Goal: Task Accomplishment & Management: Complete application form

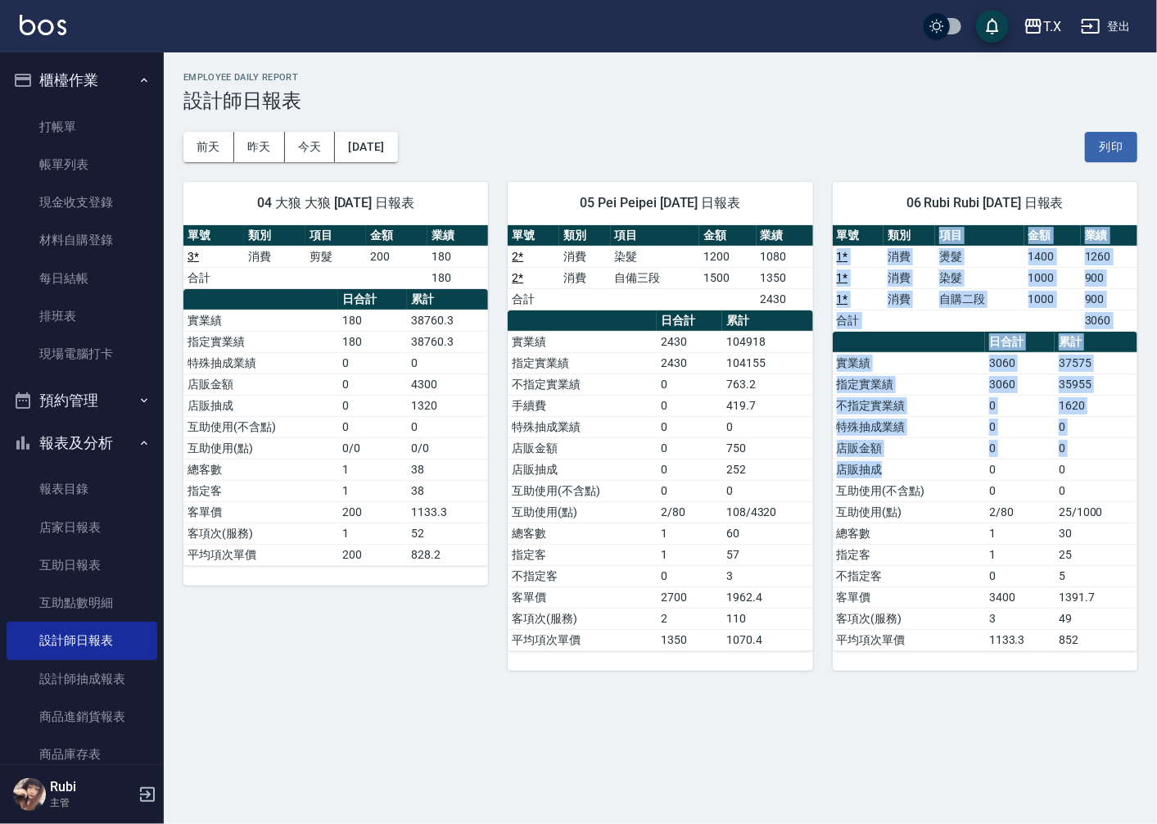
drag, startPoint x: 937, startPoint y: 242, endPoint x: 965, endPoint y: 473, distance: 232.7
click at [964, 470] on div "單號 類別 項目 金額 業績 1 * 消費 燙髮 1400 1260 1 * 消費 染髮 1000 900 1 * 消費 自購二段 1000 900 合計 3…" at bounding box center [985, 438] width 305 height 426
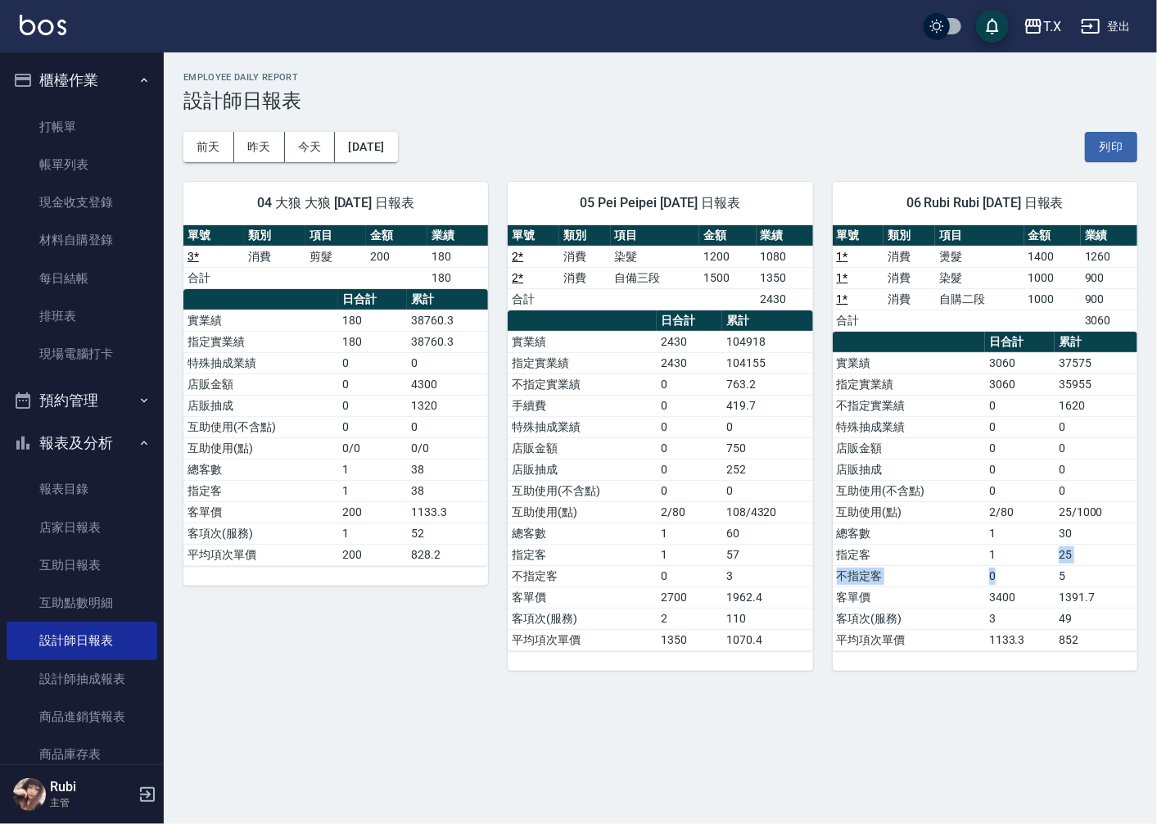
drag, startPoint x: 999, startPoint y: 568, endPoint x: 985, endPoint y: 535, distance: 35.9
click at [994, 559] on tbody "實業績 3060 37575 指定實業績 3060 35955 不指定實業績 0 1620 特殊抽成業績 0 0 店販金額 0 0 店販抽成 0 0 互助使用…" at bounding box center [985, 501] width 305 height 298
drag, startPoint x: 983, startPoint y: 504, endPoint x: 976, endPoint y: 348, distance: 155.8
click at [978, 444] on tbody "實業績 3060 37575 指定實業績 3060 35955 不指定實業績 0 1620 特殊抽成業績 0 0 店販金額 0 0 店販抽成 0 0 互助使用…" at bounding box center [985, 501] width 305 height 298
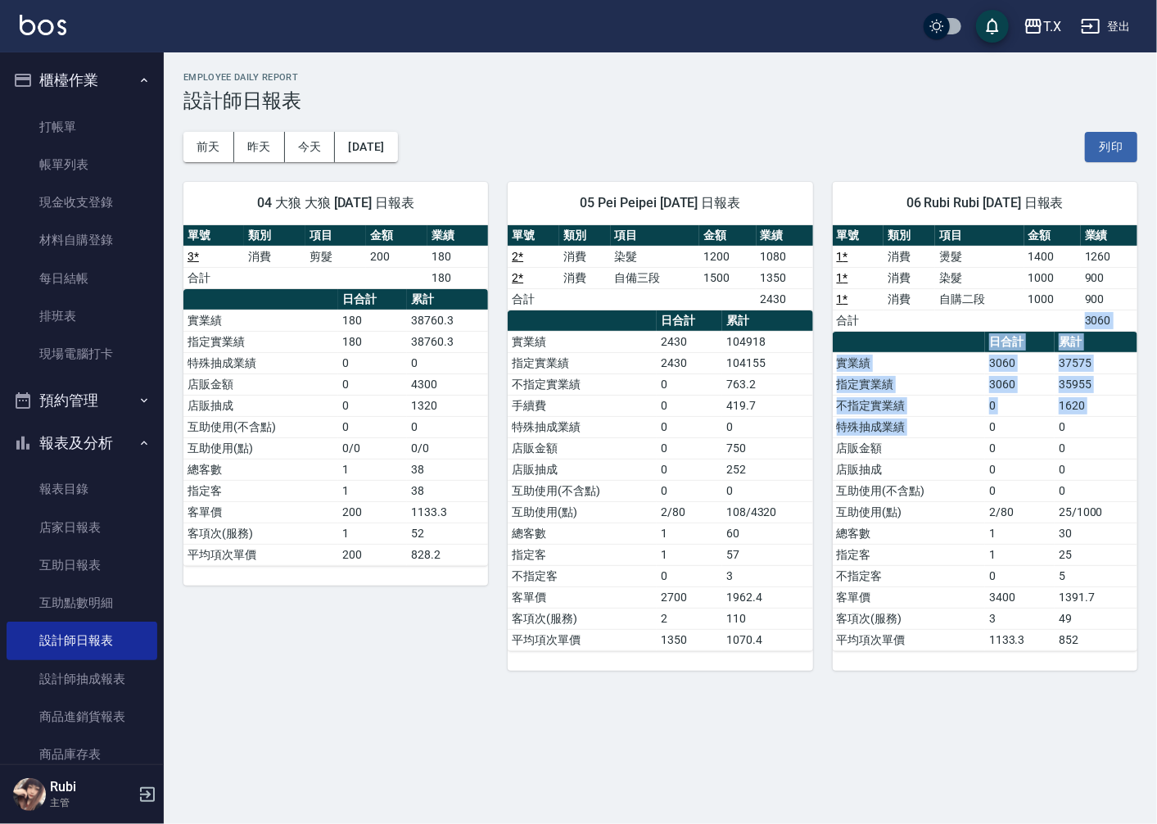
drag, startPoint x: 971, startPoint y: 324, endPoint x: 994, endPoint y: 469, distance: 146.7
click at [991, 462] on div "單號 類別 項目 金額 業績 1 * 消費 燙髮 1400 1260 1 * 消費 染髮 1000 900 1 * 消費 自購二段 1000 900 合計 3…" at bounding box center [985, 438] width 305 height 426
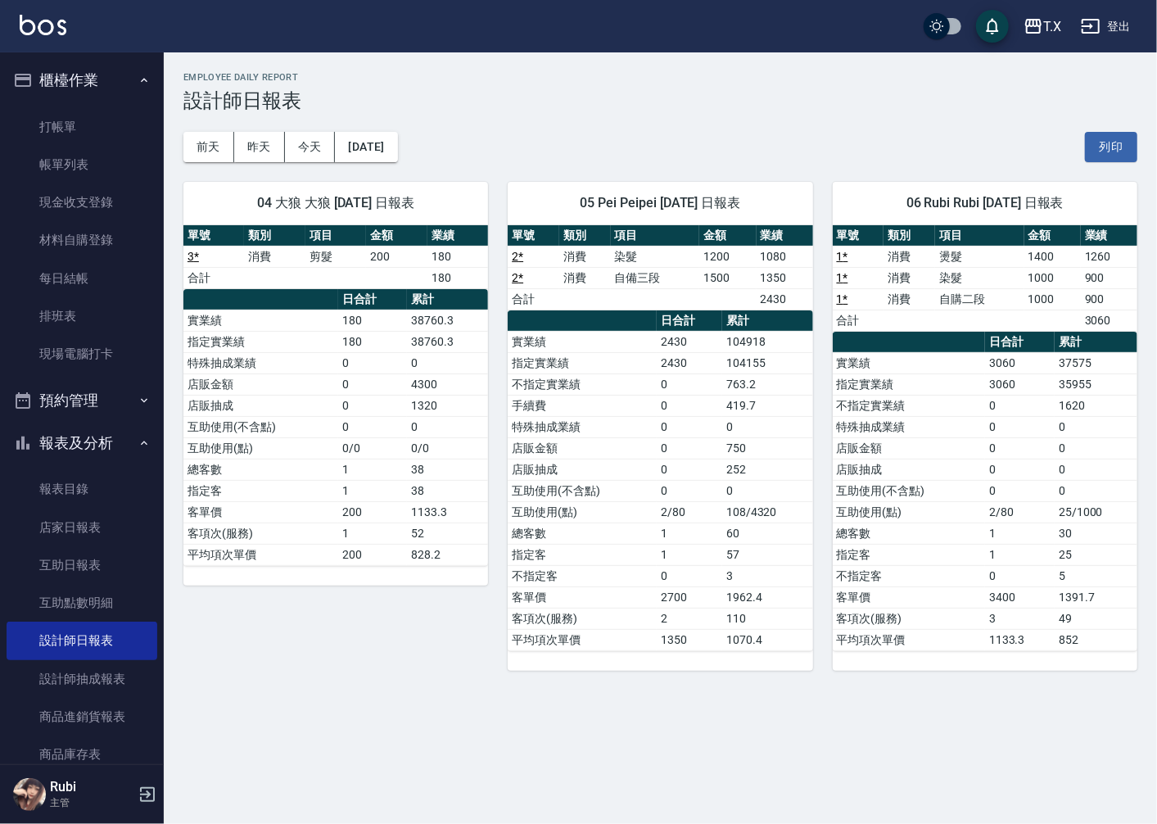
drag, startPoint x: 1008, startPoint y: 580, endPoint x: 977, endPoint y: 528, distance: 61.0
click at [999, 567] on td "0" at bounding box center [1020, 575] width 70 height 21
drag, startPoint x: 965, startPoint y: 490, endPoint x: 949, endPoint y: 432, distance: 60.4
click at [953, 451] on tbody "實業績 3060 37575 指定實業績 3060 35955 不指定實業績 0 1620 特殊抽成業績 0 0 店販金額 0 0 店販抽成 0 0 互助使用…" at bounding box center [985, 501] width 305 height 298
drag, startPoint x: 935, startPoint y: 392, endPoint x: 985, endPoint y: 541, distance: 157.2
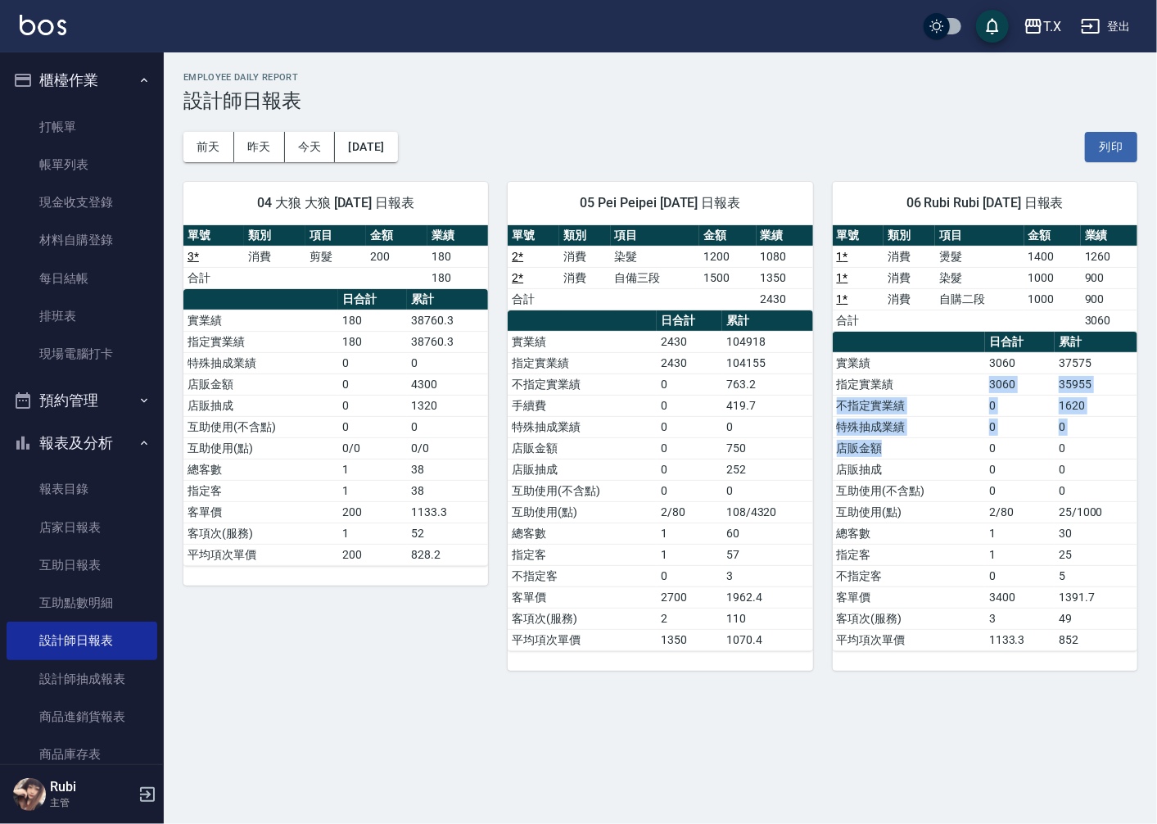
click at [980, 525] on tbody "實業績 3060 37575 指定實業績 3060 35955 不指定實業績 0 1620 特殊抽成業績 0 0 店販金額 0 0 店販抽成 0 0 互助使用…" at bounding box center [985, 501] width 305 height 298
click at [984, 558] on td "指定客" at bounding box center [909, 554] width 152 height 21
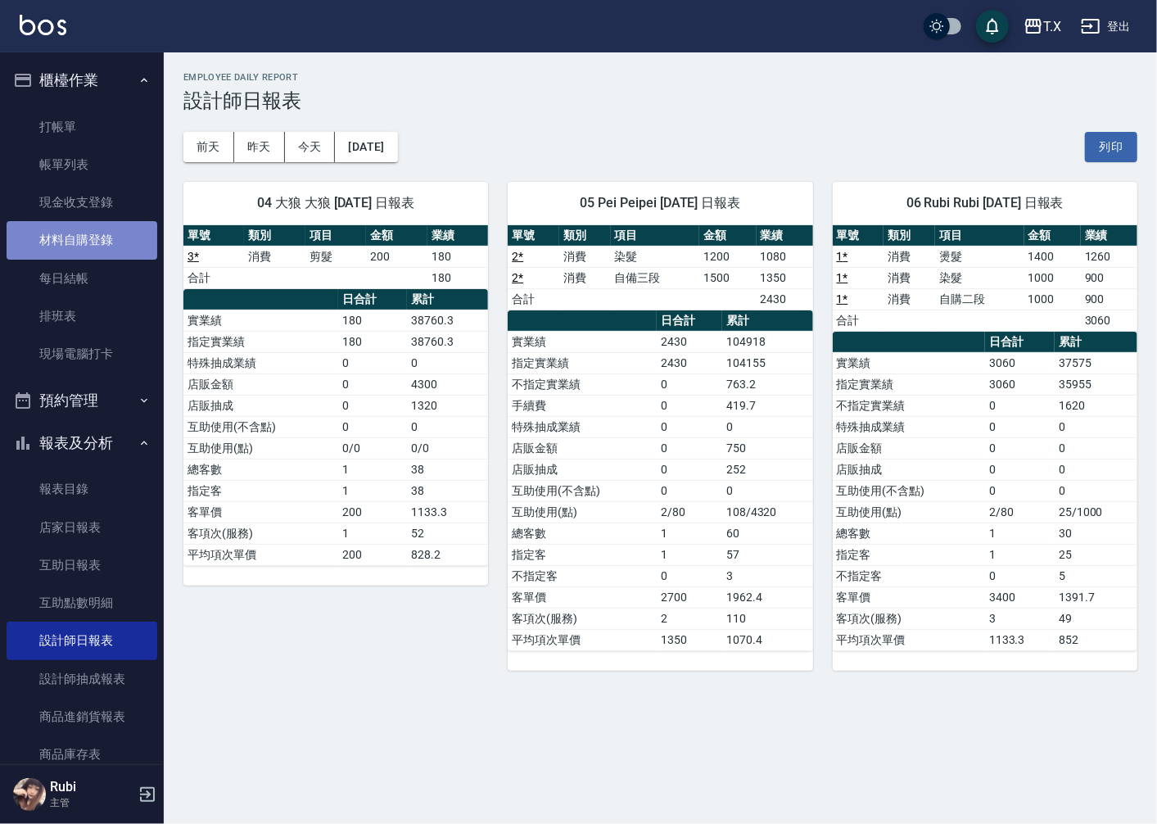
click at [106, 241] on link "材料自購登錄" at bounding box center [82, 240] width 151 height 38
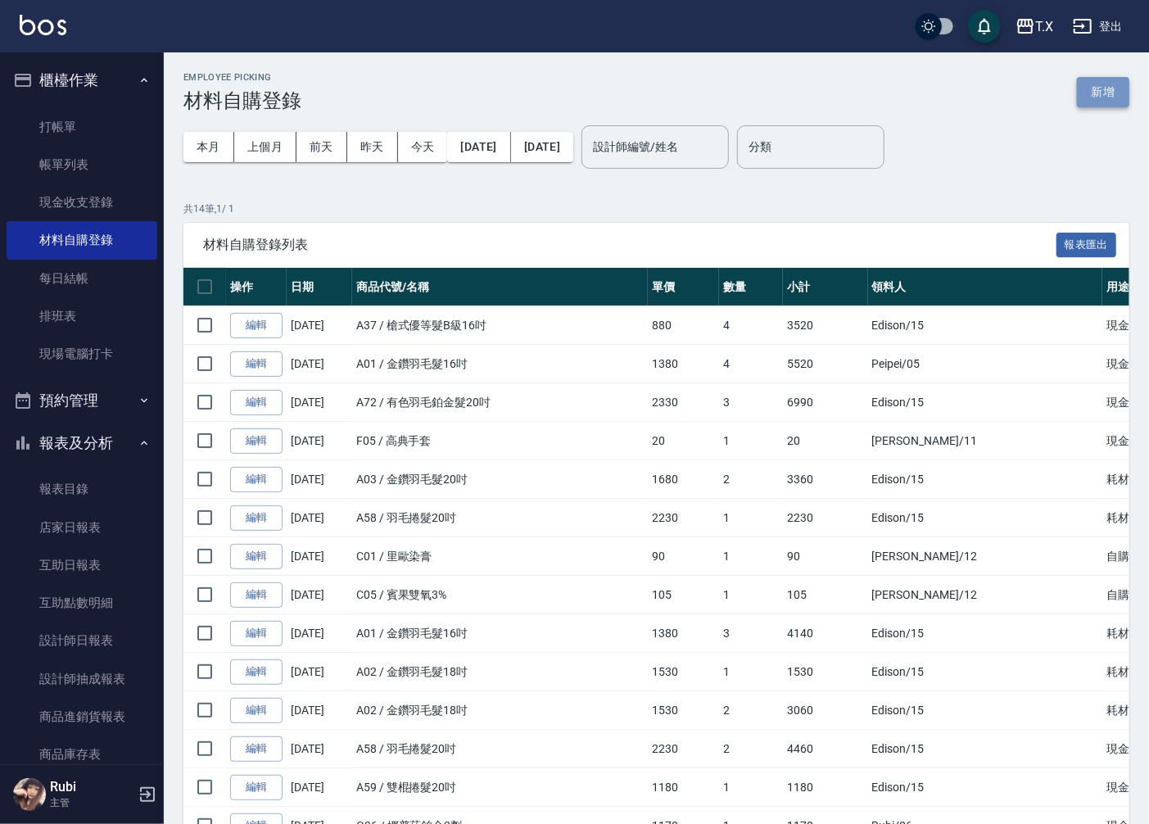
click at [1112, 95] on button "新增" at bounding box center [1103, 92] width 52 height 30
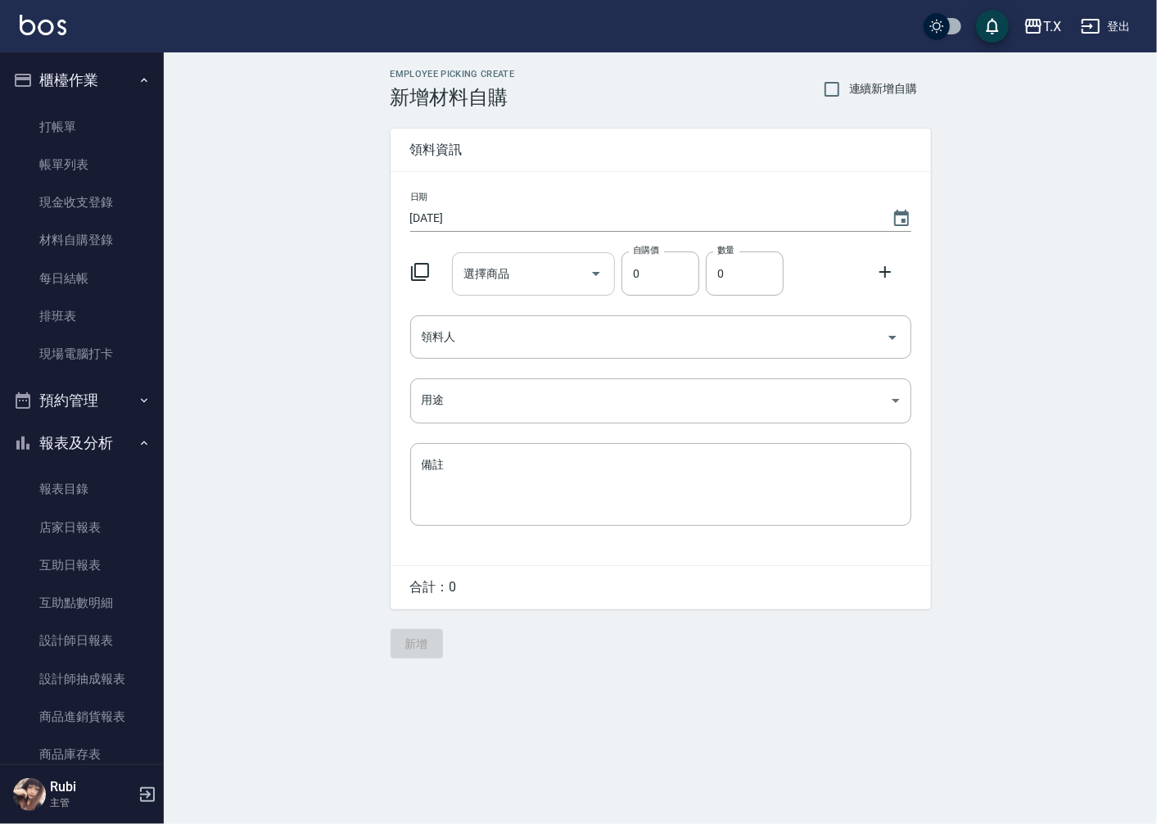
click at [522, 267] on input "選擇商品" at bounding box center [522, 274] width 124 height 29
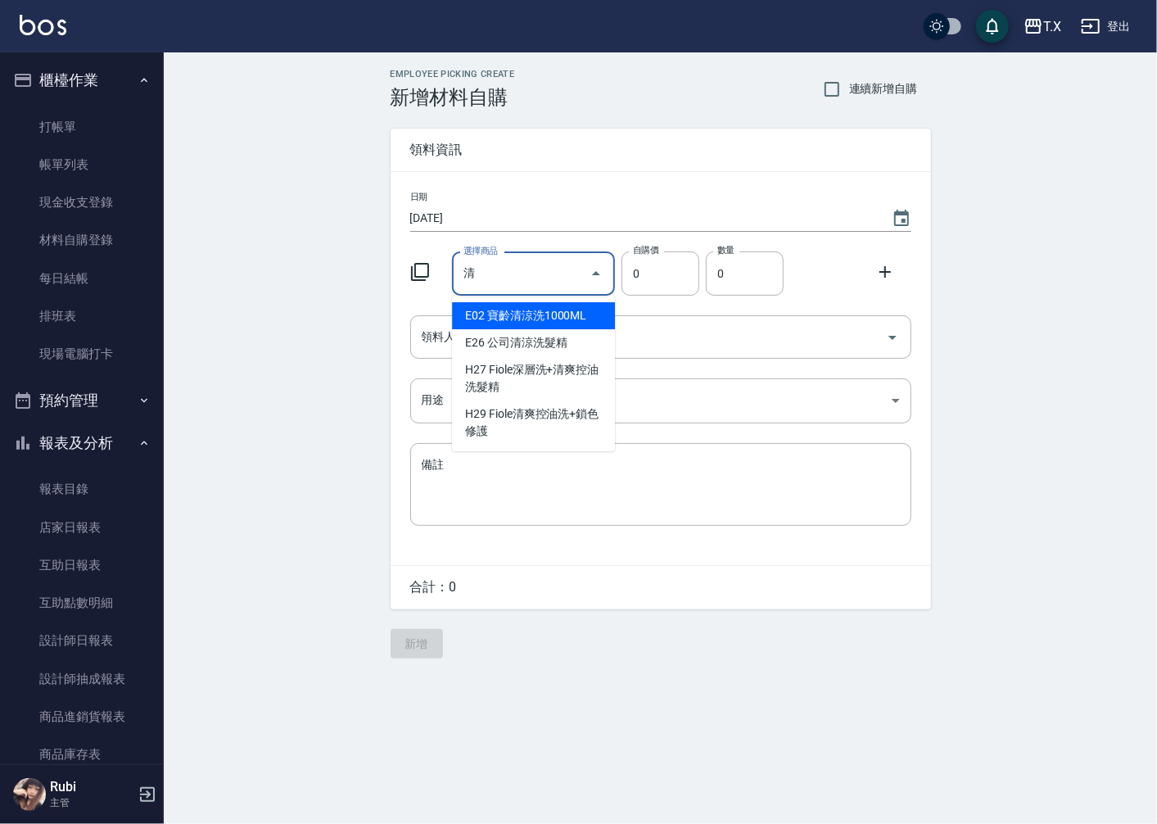
type input "輕"
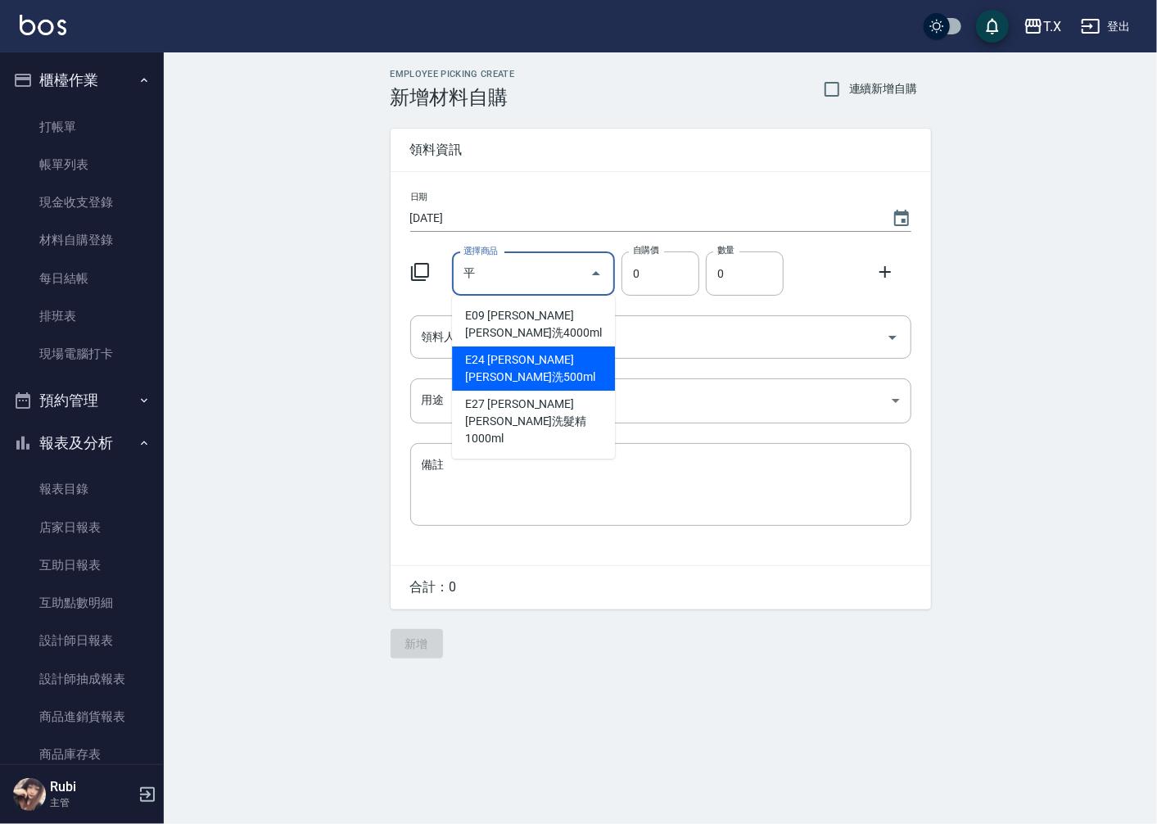
type input "[PERSON_NAME][PERSON_NAME]洗500ml"
type input "200"
type input "1"
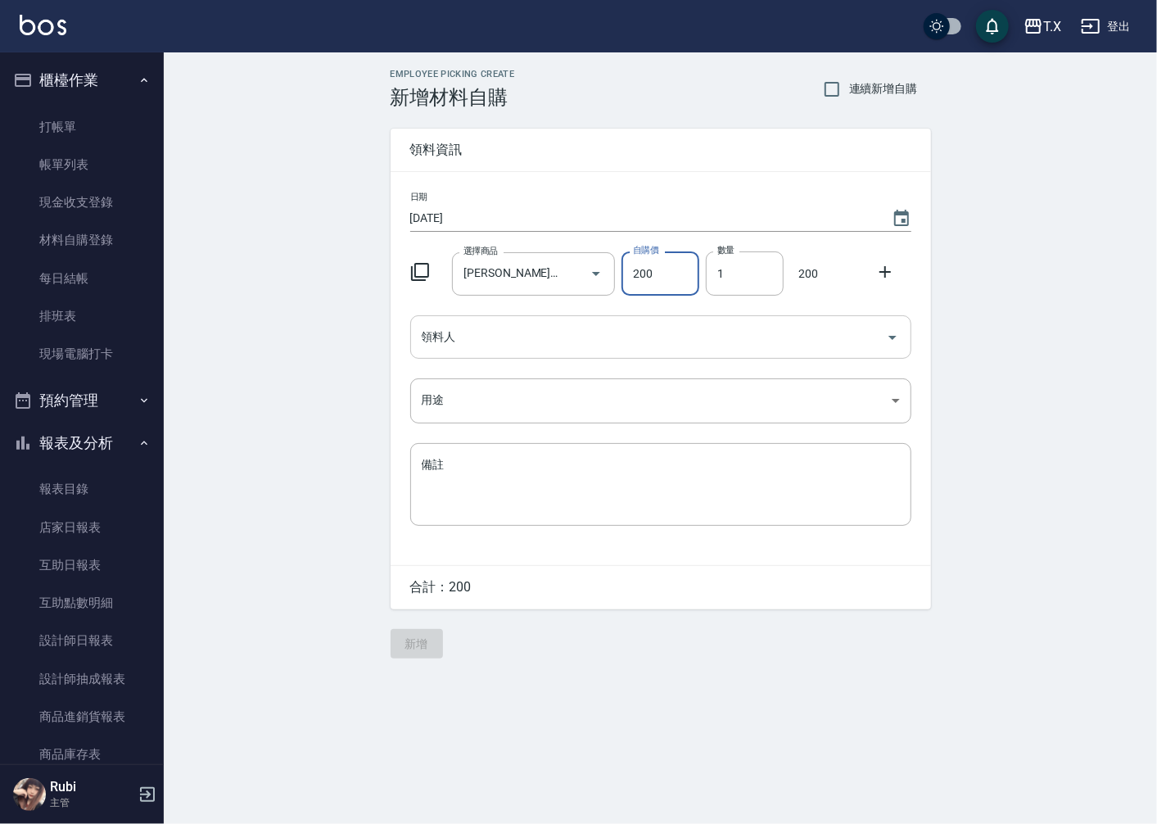
click at [505, 347] on input "領料人" at bounding box center [649, 337] width 462 height 29
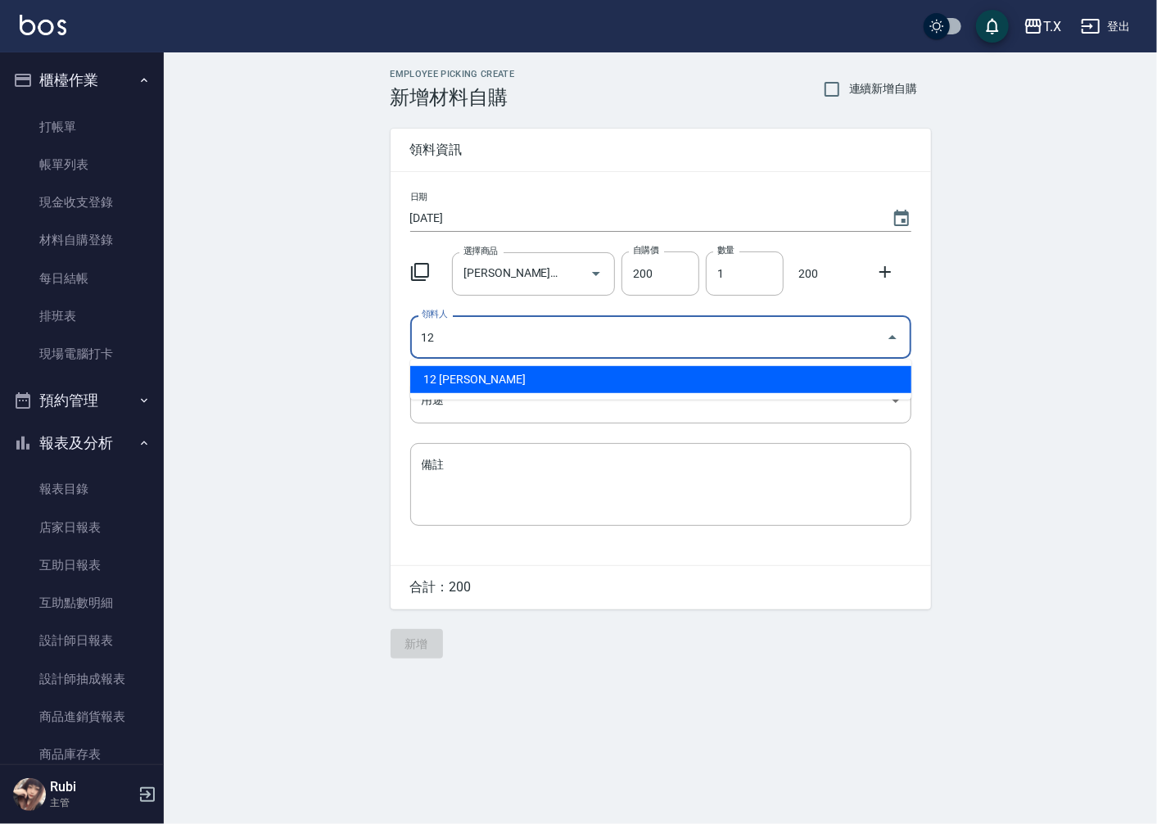
type input "12 [PERSON_NAME]"
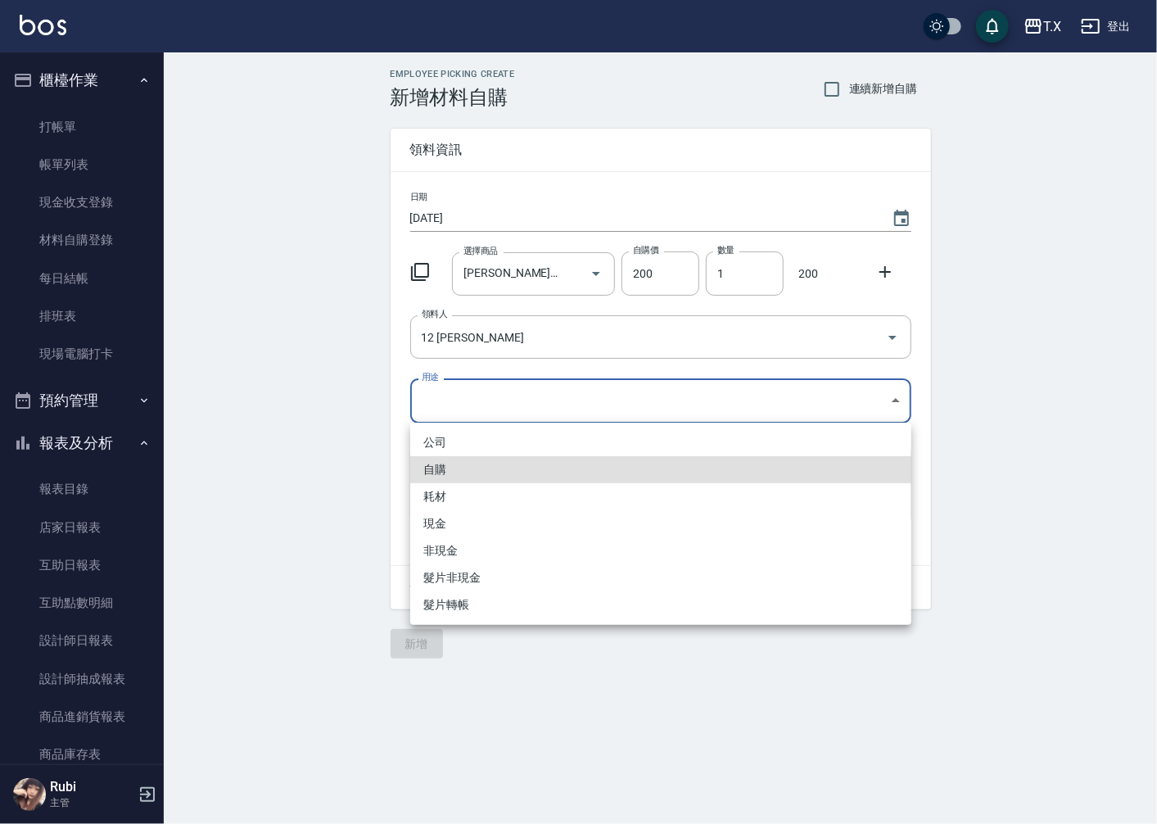
type input "自購"
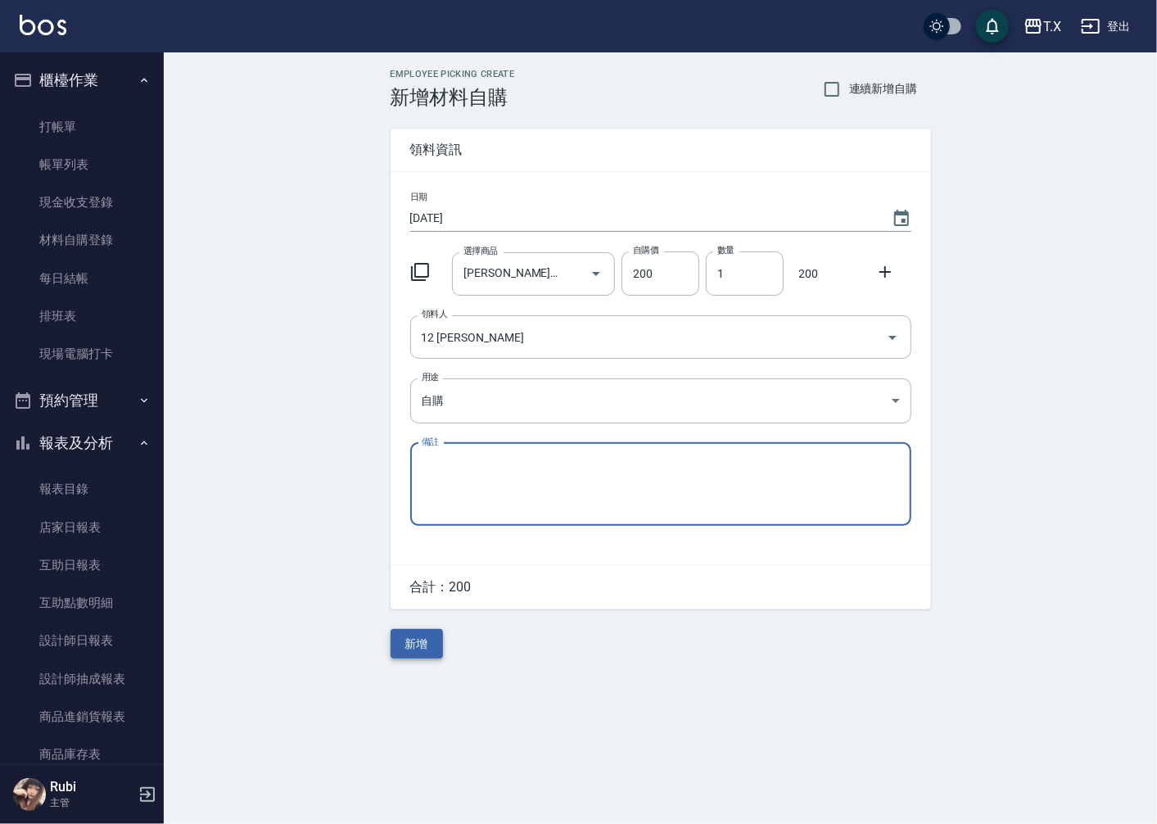
click at [435, 644] on button "新增" at bounding box center [417, 644] width 52 height 30
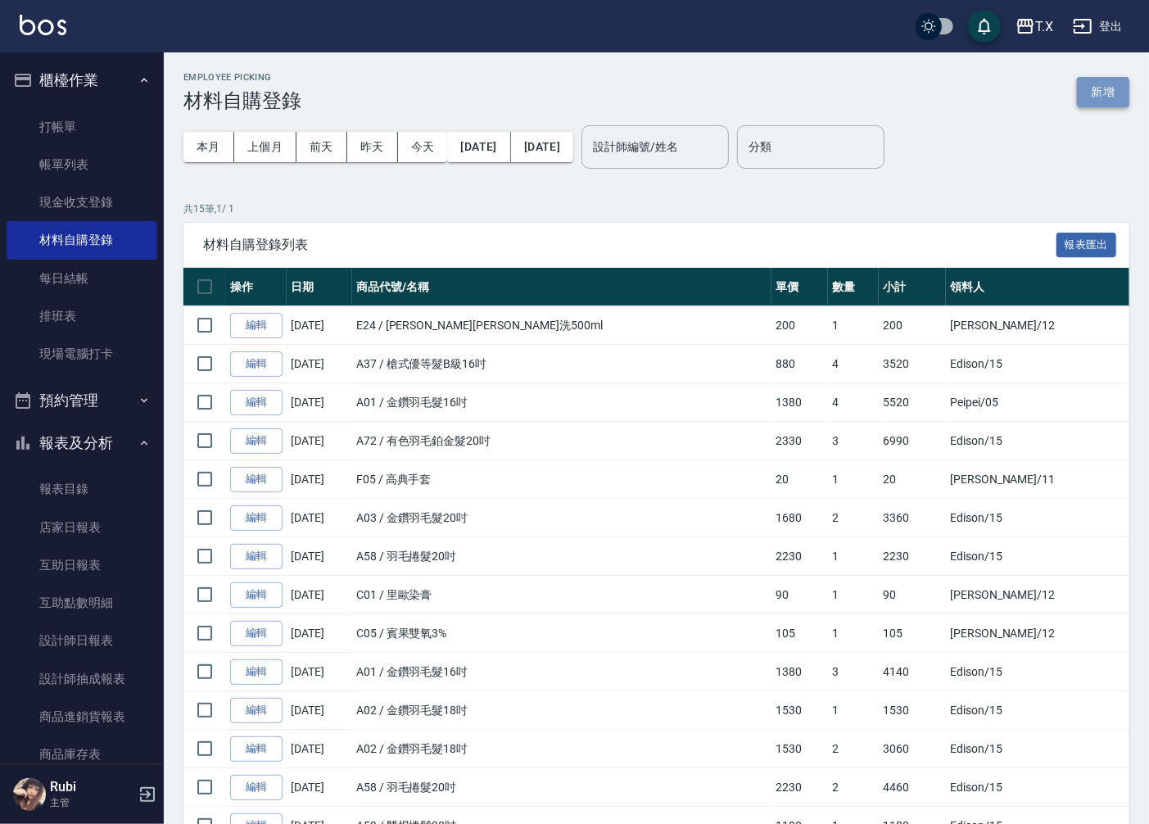
click at [1111, 97] on button "新增" at bounding box center [1103, 92] width 52 height 30
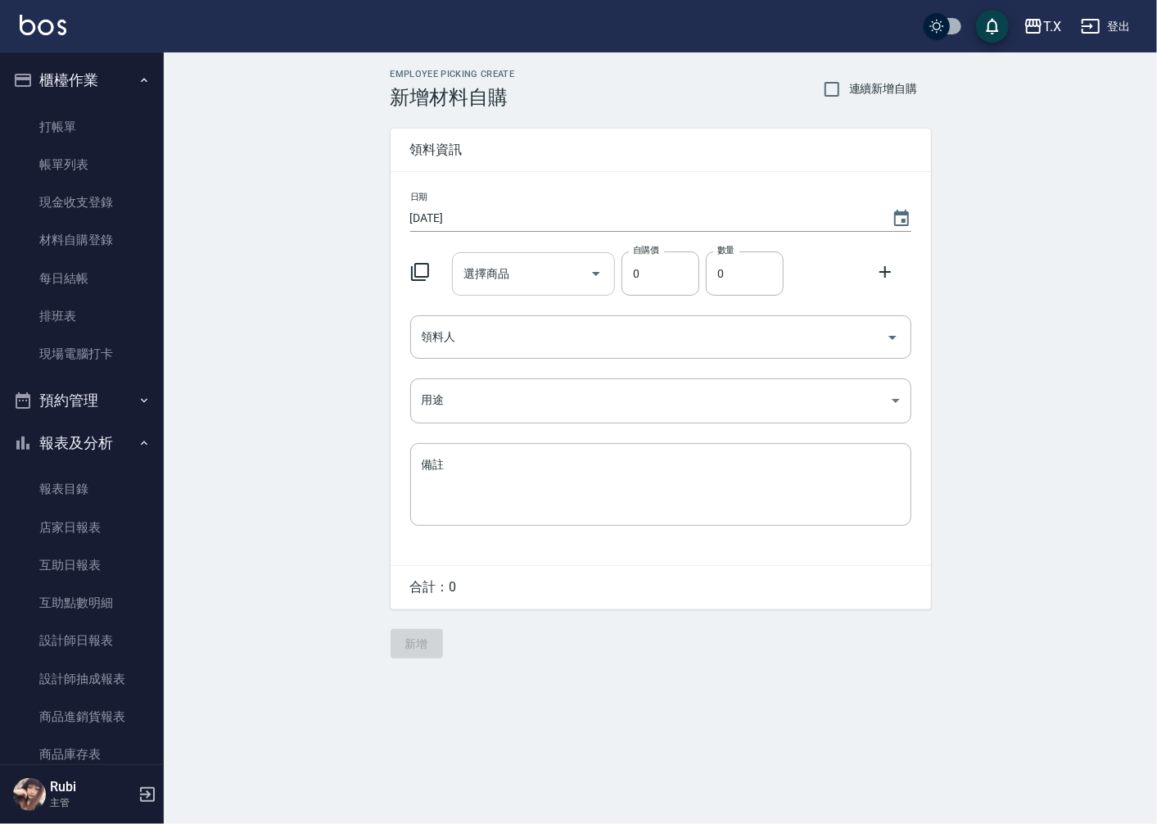
click at [522, 292] on div "選擇商品" at bounding box center [533, 273] width 163 height 43
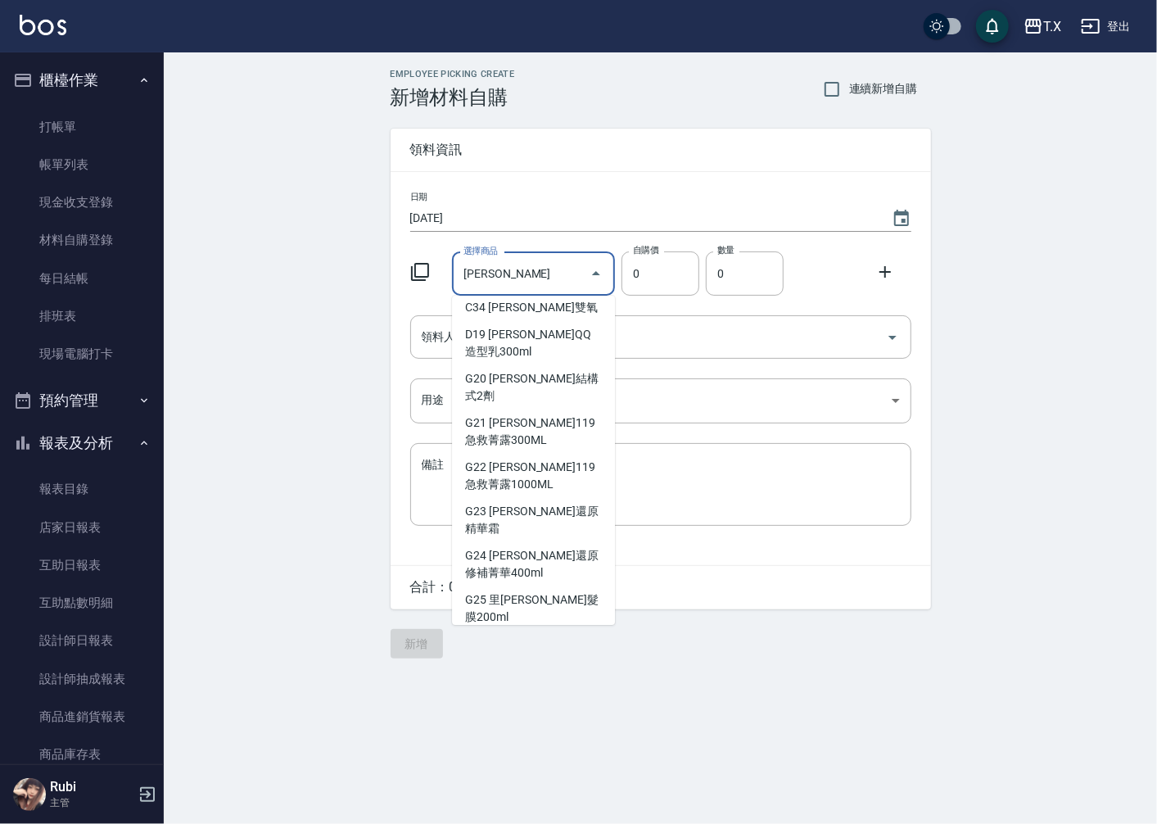
scroll to position [283, 0]
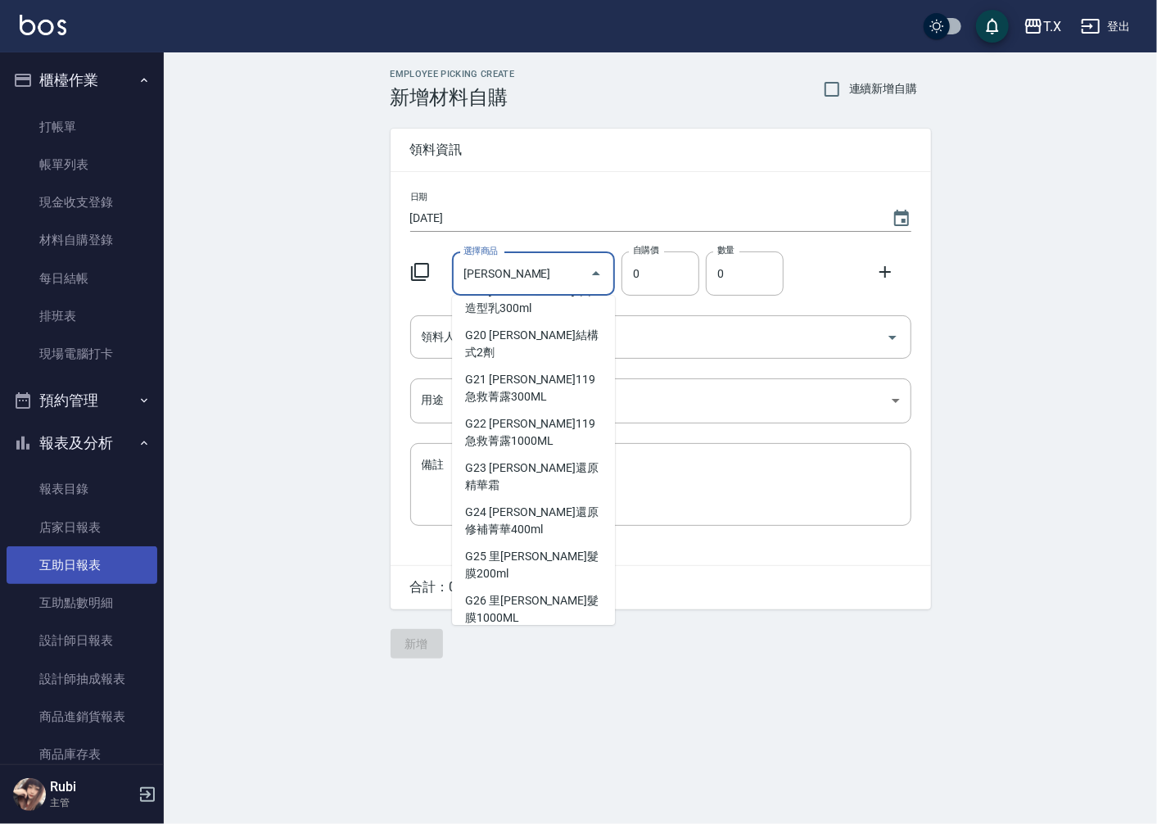
type input "[PERSON_NAME]"
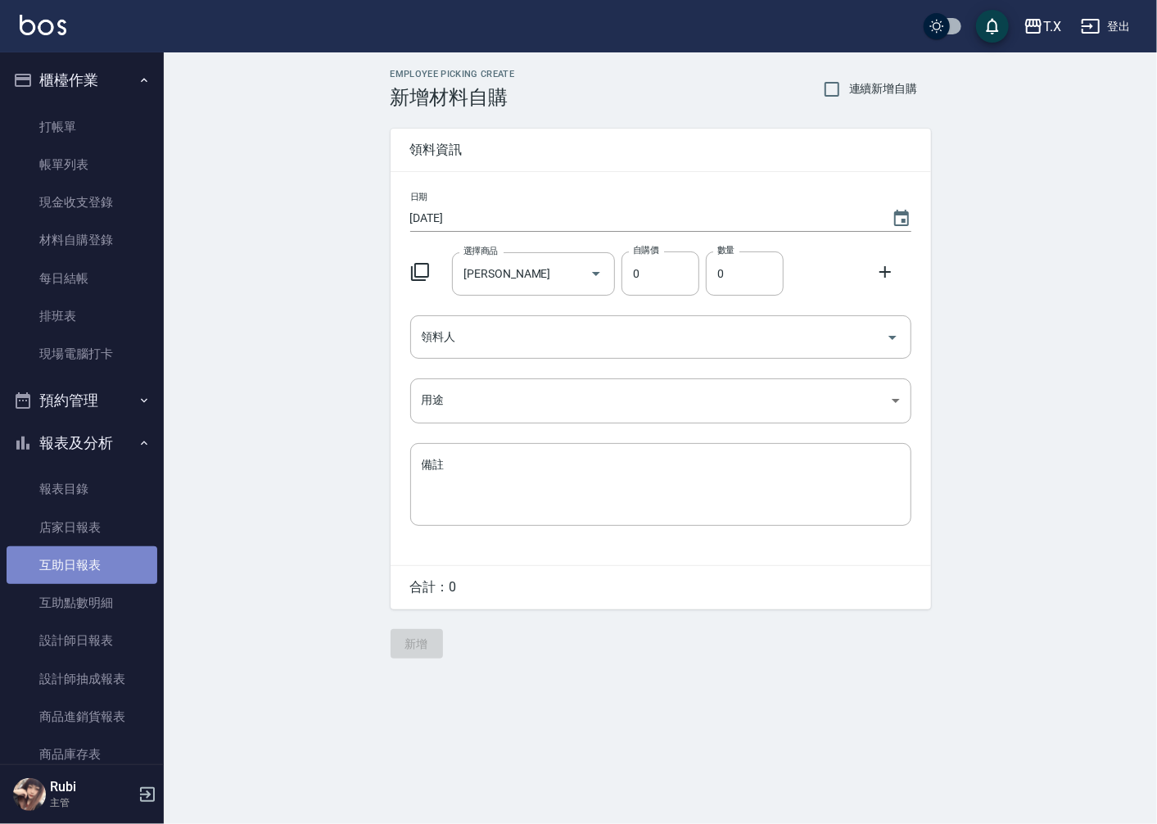
click at [101, 569] on link "互助日報表" at bounding box center [82, 565] width 151 height 38
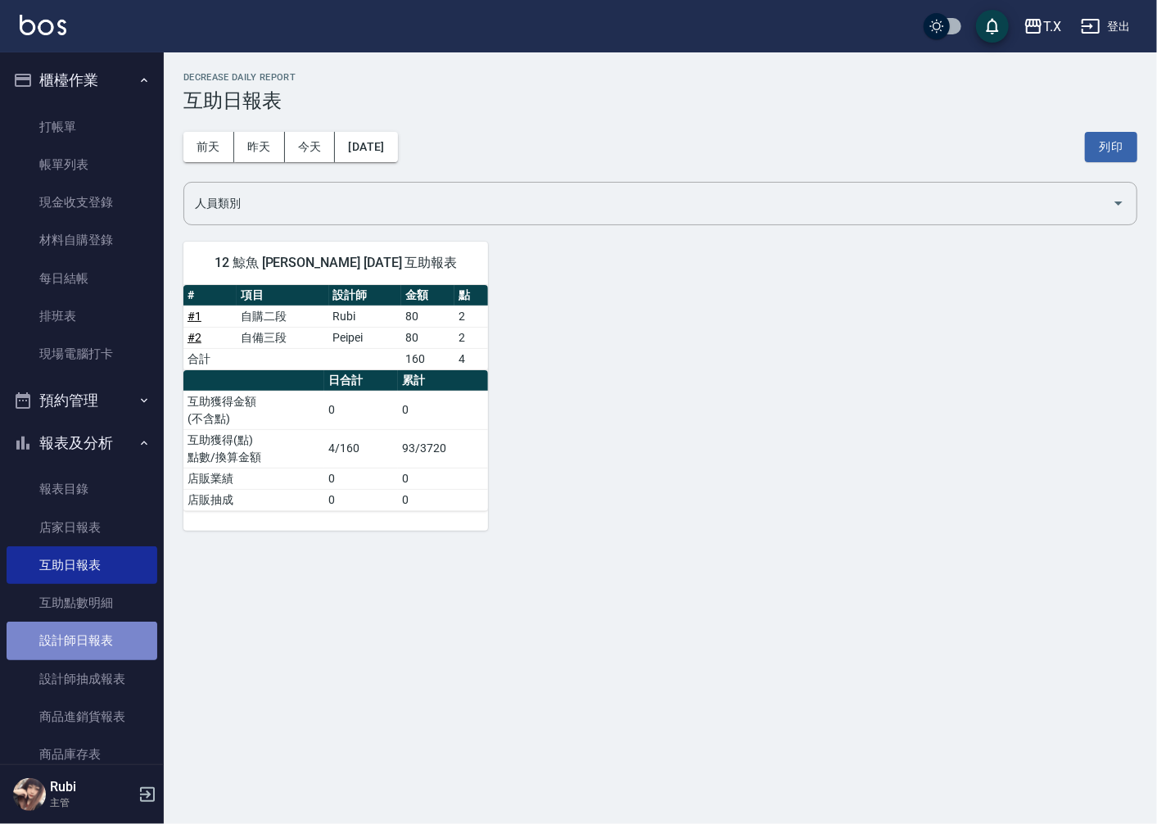
click at [88, 637] on link "設計師日報表" at bounding box center [82, 641] width 151 height 38
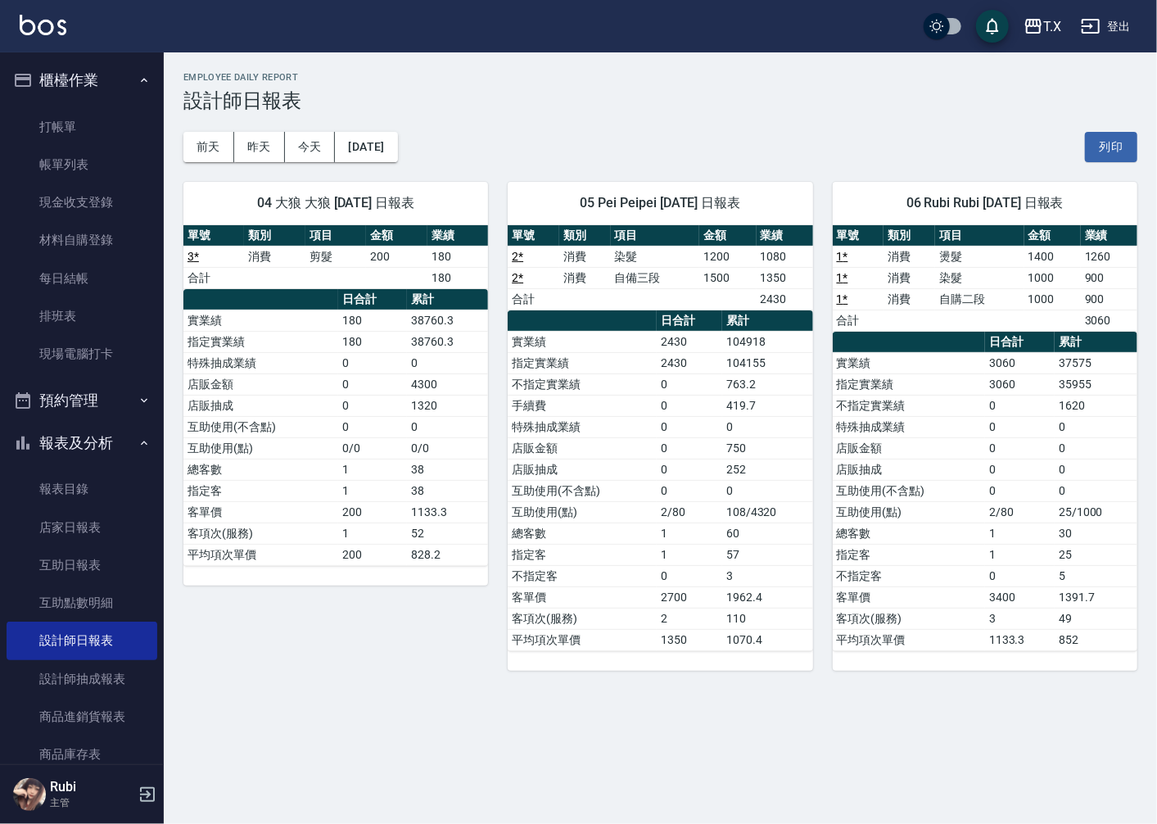
drag, startPoint x: 250, startPoint y: 509, endPoint x: 263, endPoint y: 539, distance: 32.3
click at [260, 534] on tbody "實業績 180 38760.3 指定實業績 180 38760.3 特殊抽成業績 0 0 店販金額 0 4300 店販抽成 0 1320 互助使用(不含點) …" at bounding box center [335, 438] width 305 height 256
click at [268, 559] on td "平均項次單價" at bounding box center [260, 554] width 155 height 21
drag, startPoint x: 100, startPoint y: 241, endPoint x: 105, endPoint y: 251, distance: 11.7
click at [100, 241] on link "材料自購登錄" at bounding box center [82, 240] width 151 height 38
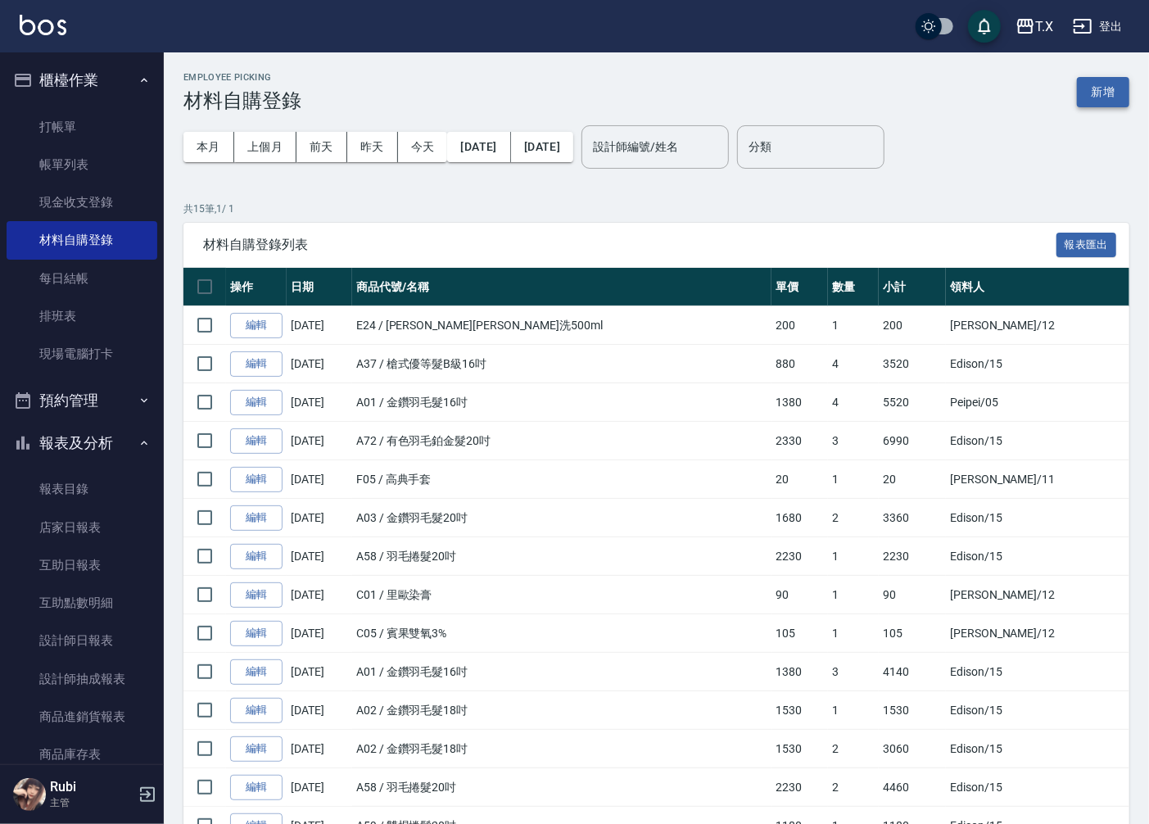
click at [1112, 80] on button "新增" at bounding box center [1103, 92] width 52 height 30
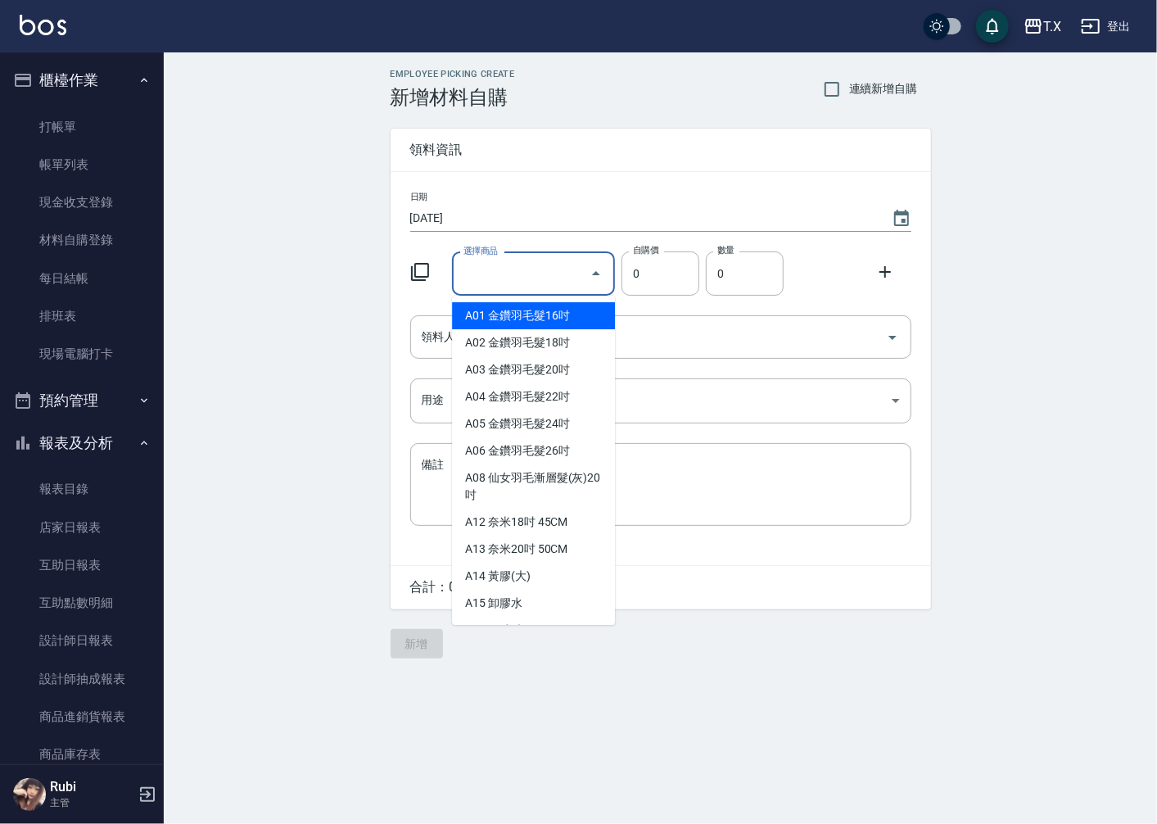
click at [509, 283] on input "選擇商品" at bounding box center [522, 274] width 124 height 29
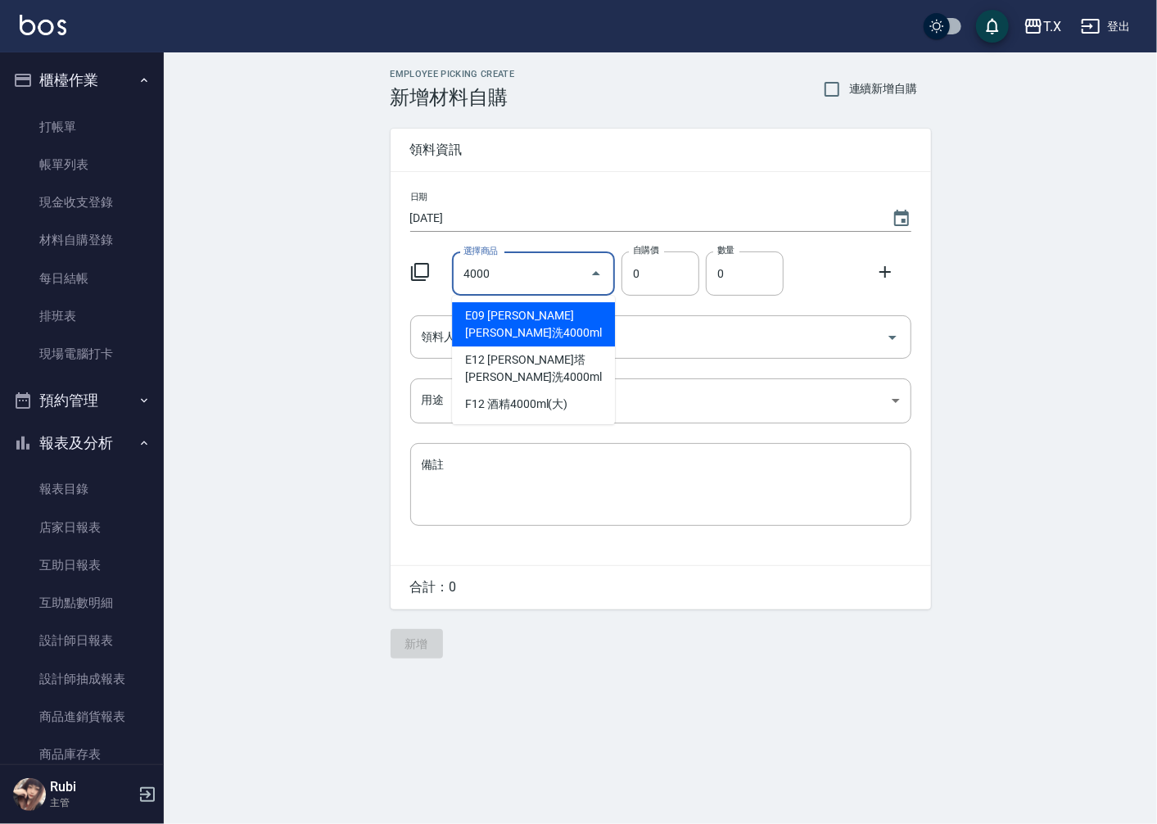
click at [547, 315] on li "E09 [PERSON_NAME][PERSON_NAME]洗4000ml" at bounding box center [533, 324] width 163 height 44
type input "華旭平衡洗4000ml"
type input "1176"
type input "1"
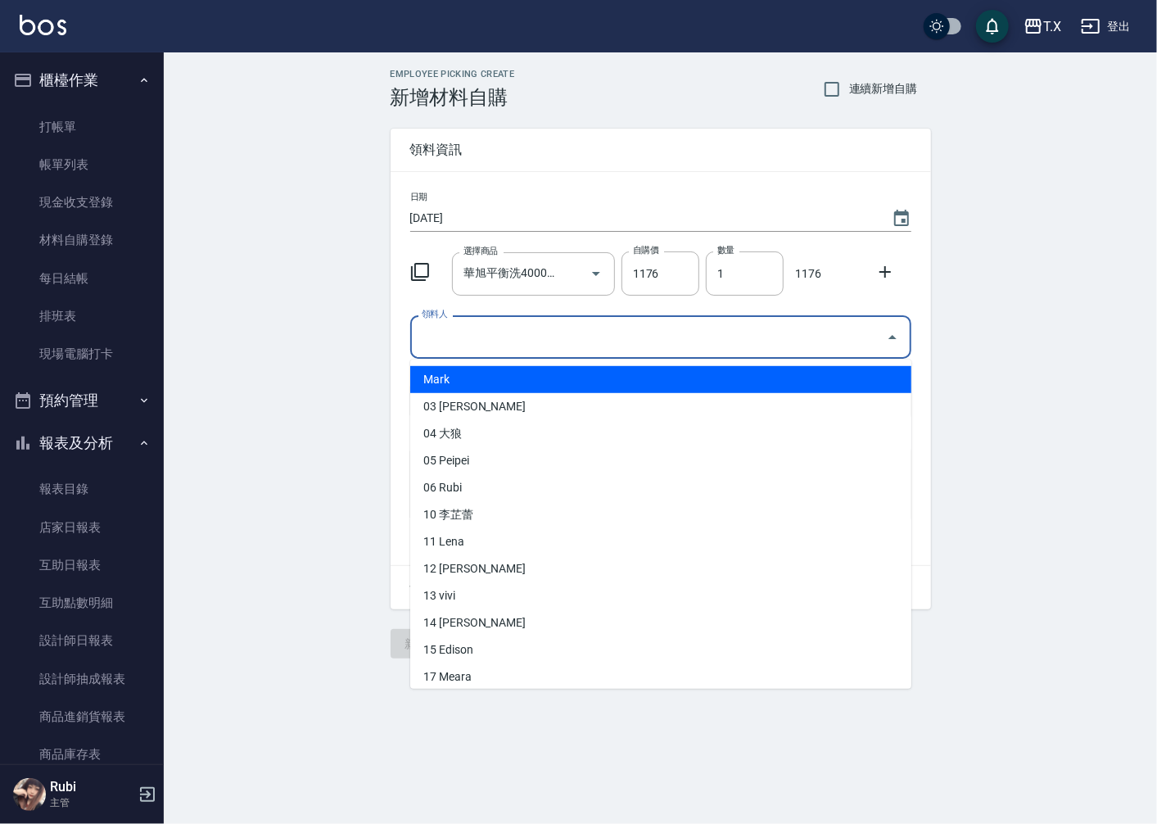
click at [550, 331] on input "領料人" at bounding box center [649, 337] width 462 height 29
click at [876, 270] on icon at bounding box center [886, 272] width 20 height 20
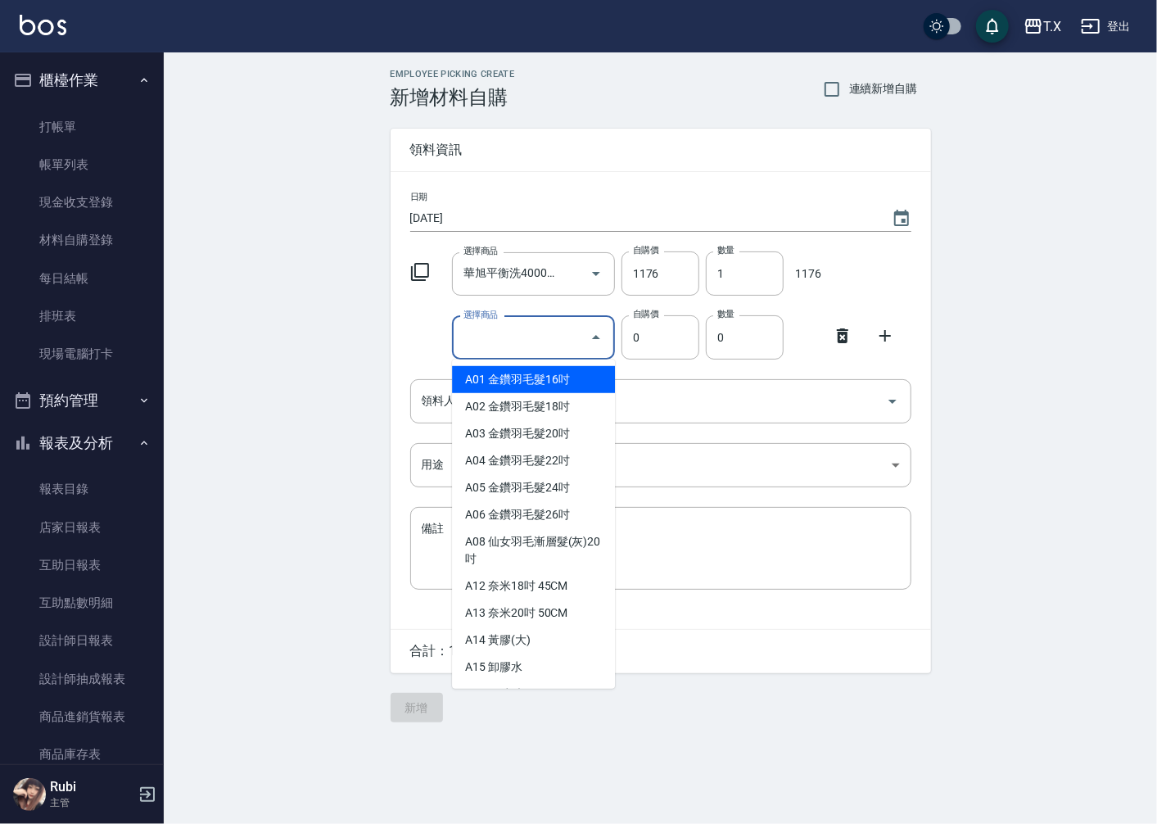
click at [516, 333] on input "選擇商品" at bounding box center [522, 338] width 124 height 29
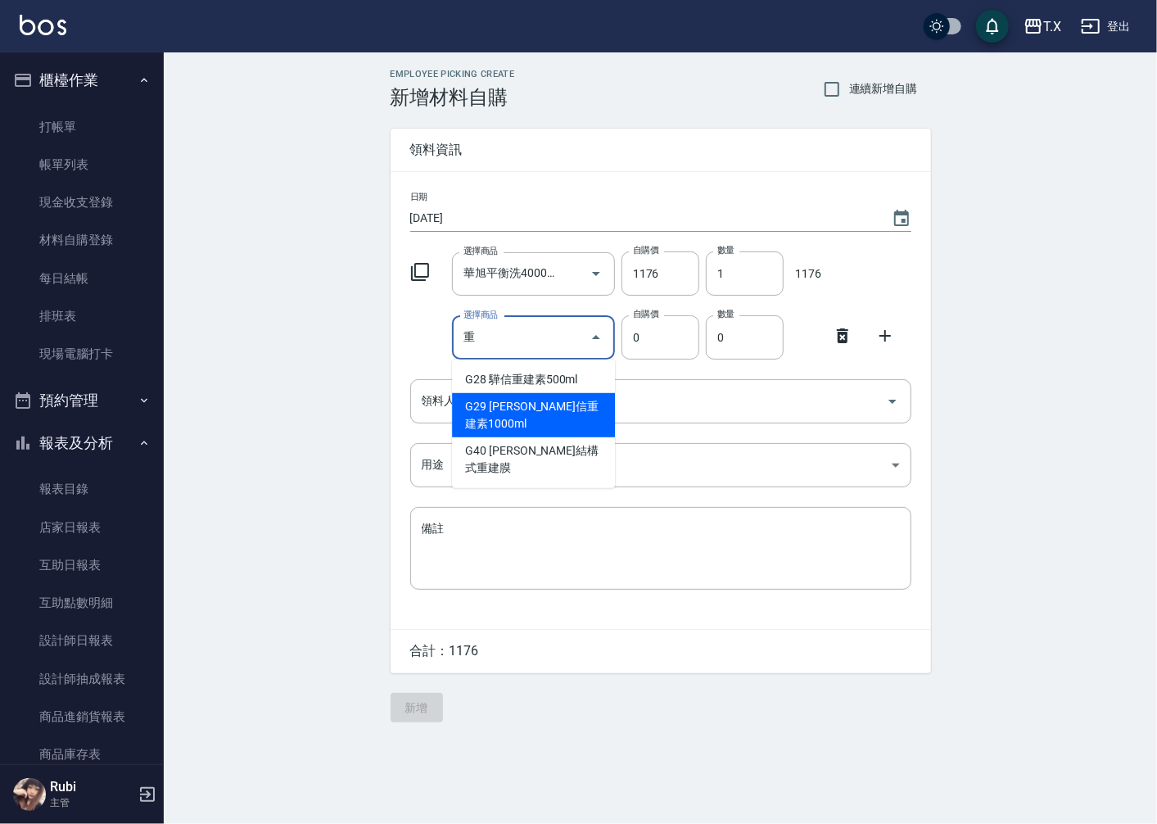
click at [535, 398] on li "G29 [PERSON_NAME]信重建素1000ml" at bounding box center [533, 415] width 163 height 44
type input "[PERSON_NAME]信重建素1000ml"
type input "700"
type input "1"
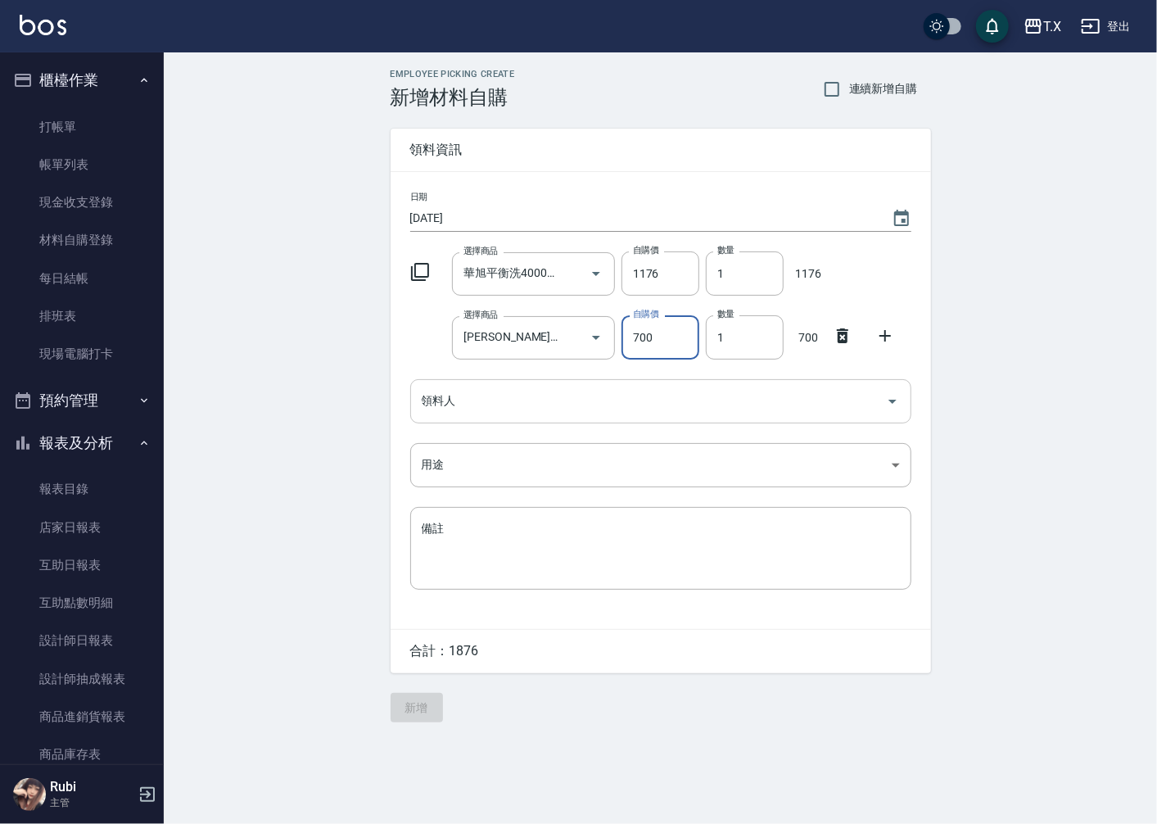
click at [555, 404] on input "領料人" at bounding box center [649, 401] width 462 height 29
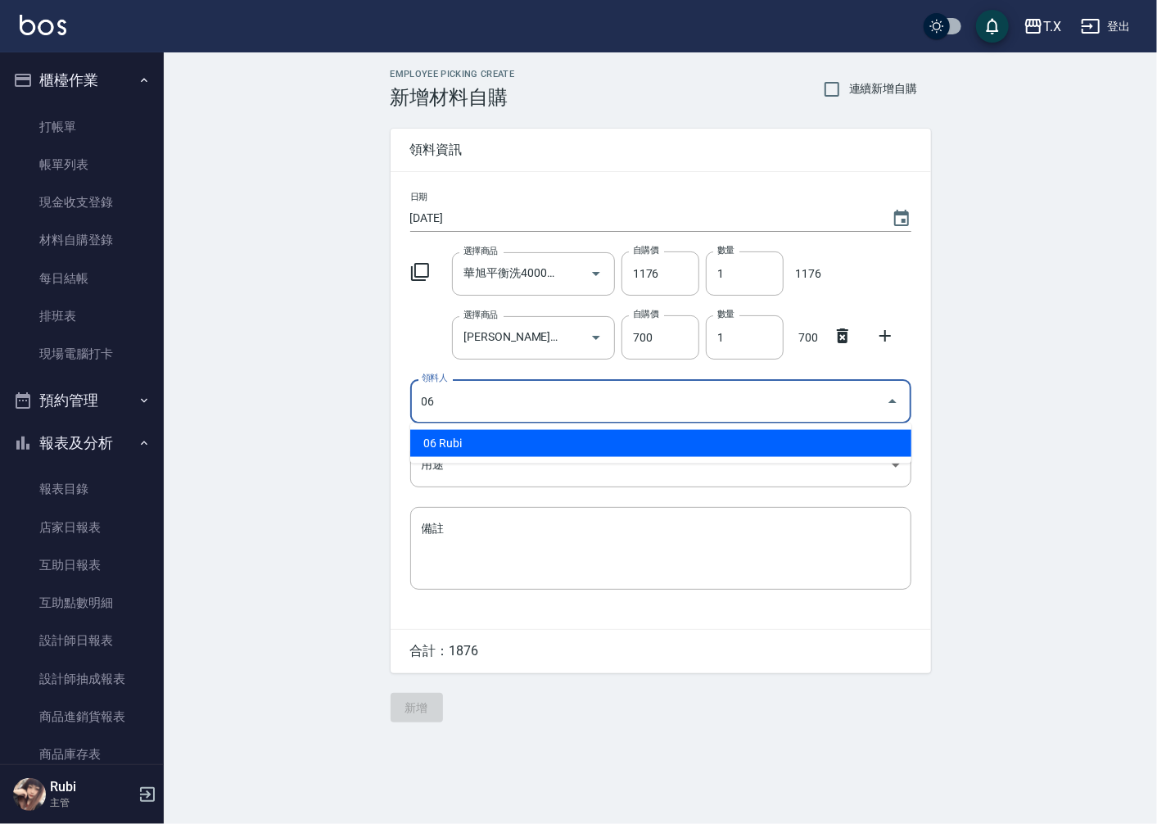
type input "06 Rubi"
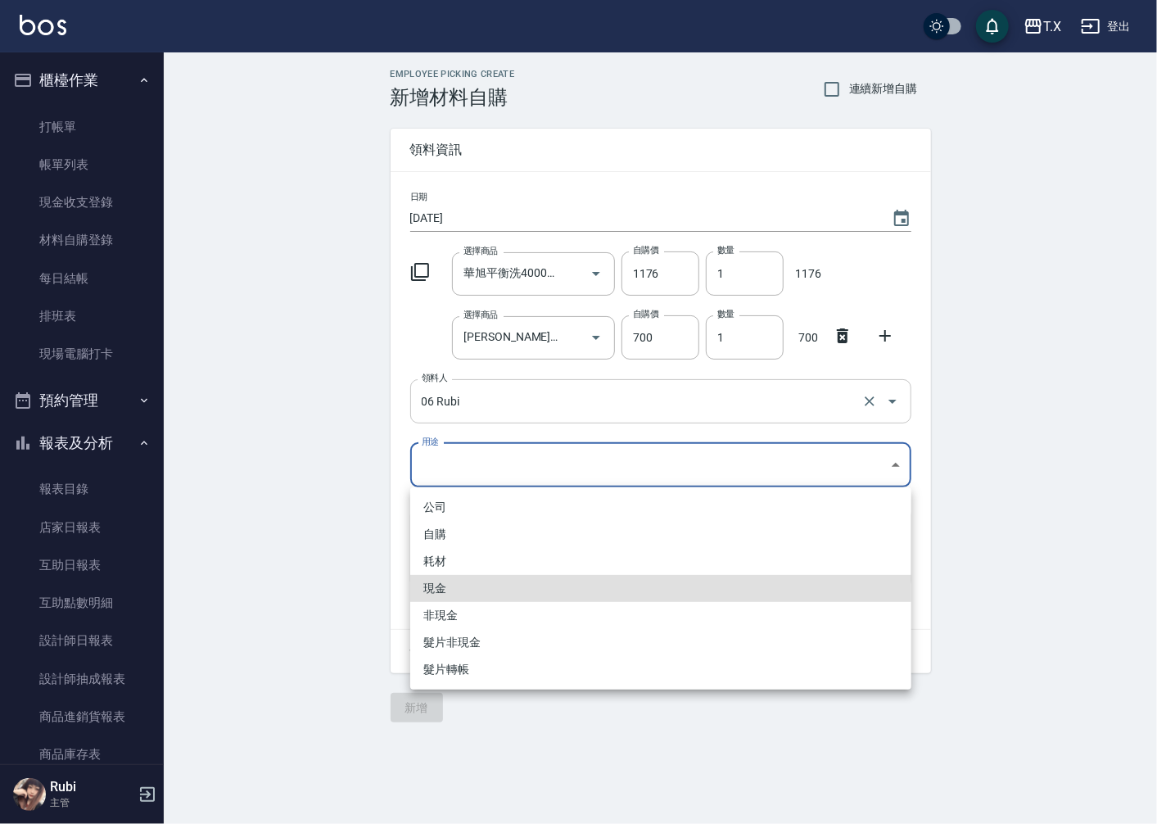
type input "現金"
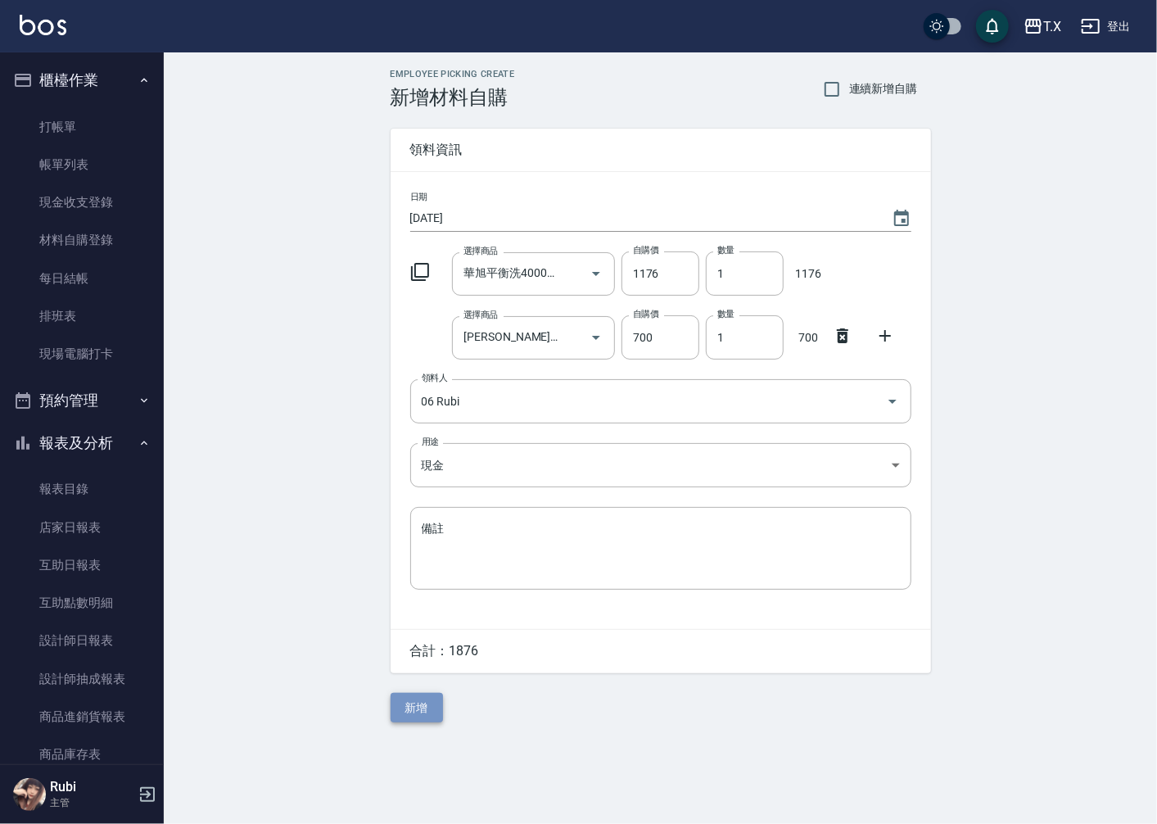
click at [424, 706] on button "新增" at bounding box center [417, 708] width 52 height 30
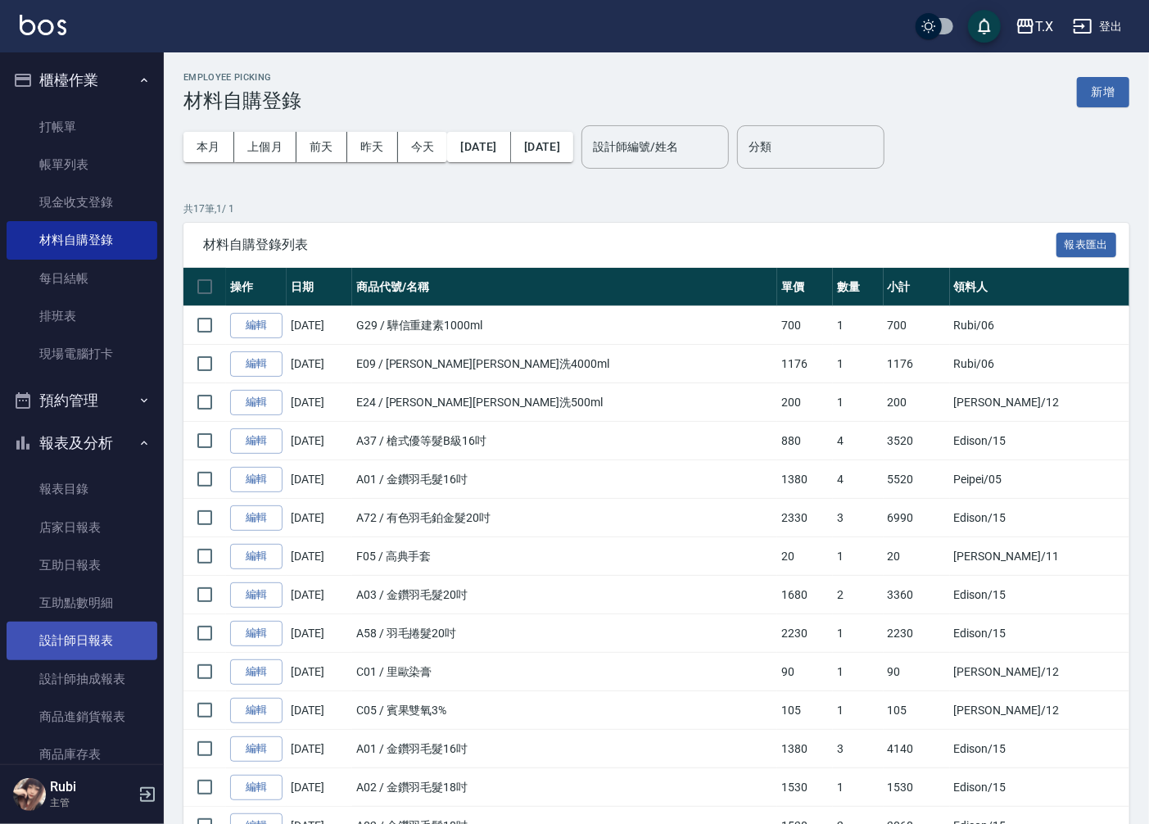
click at [75, 636] on link "設計師日報表" at bounding box center [82, 641] width 151 height 38
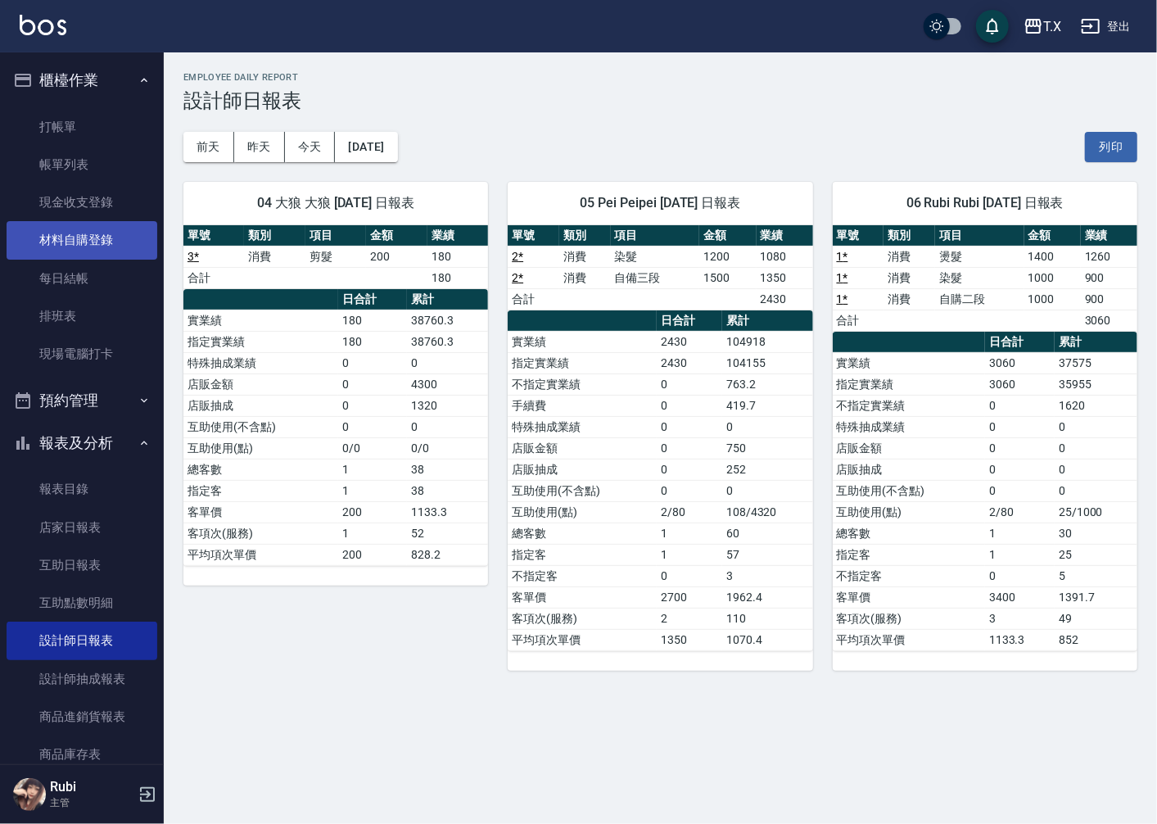
click at [74, 247] on link "材料自購登錄" at bounding box center [82, 240] width 151 height 38
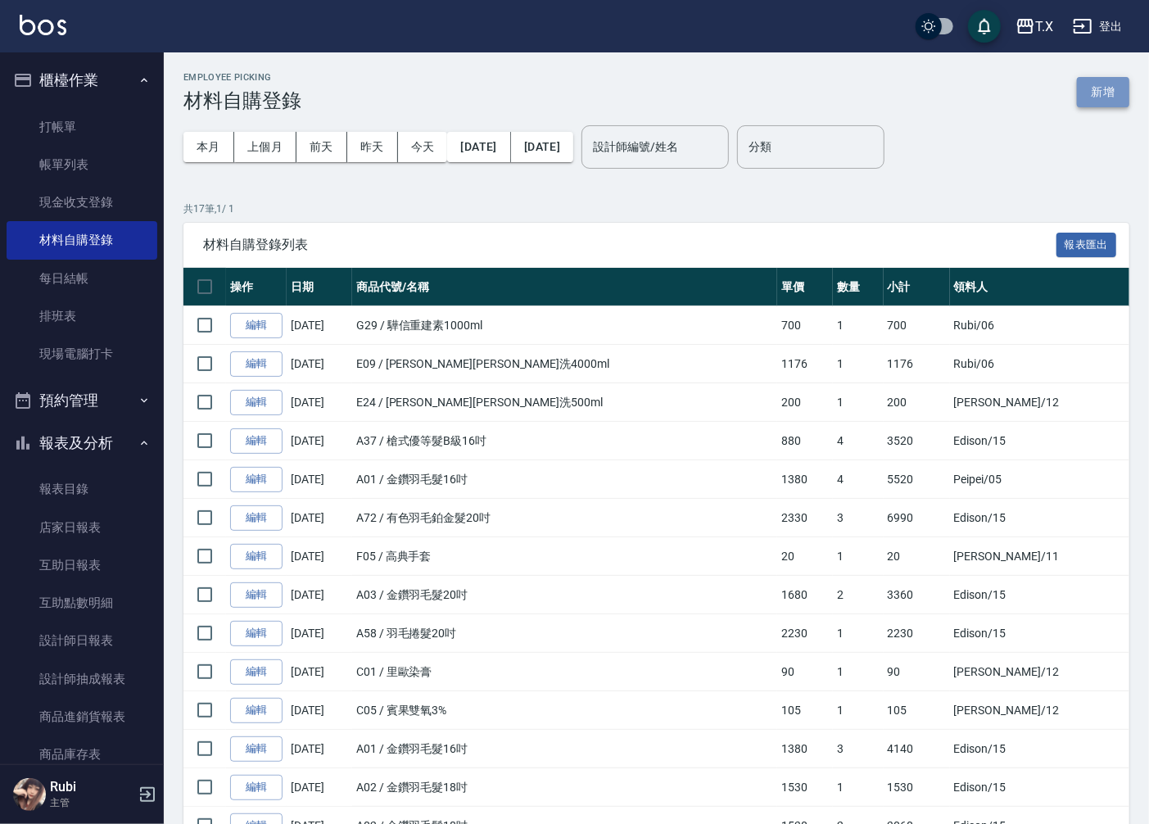
click at [1094, 96] on button "新增" at bounding box center [1103, 92] width 52 height 30
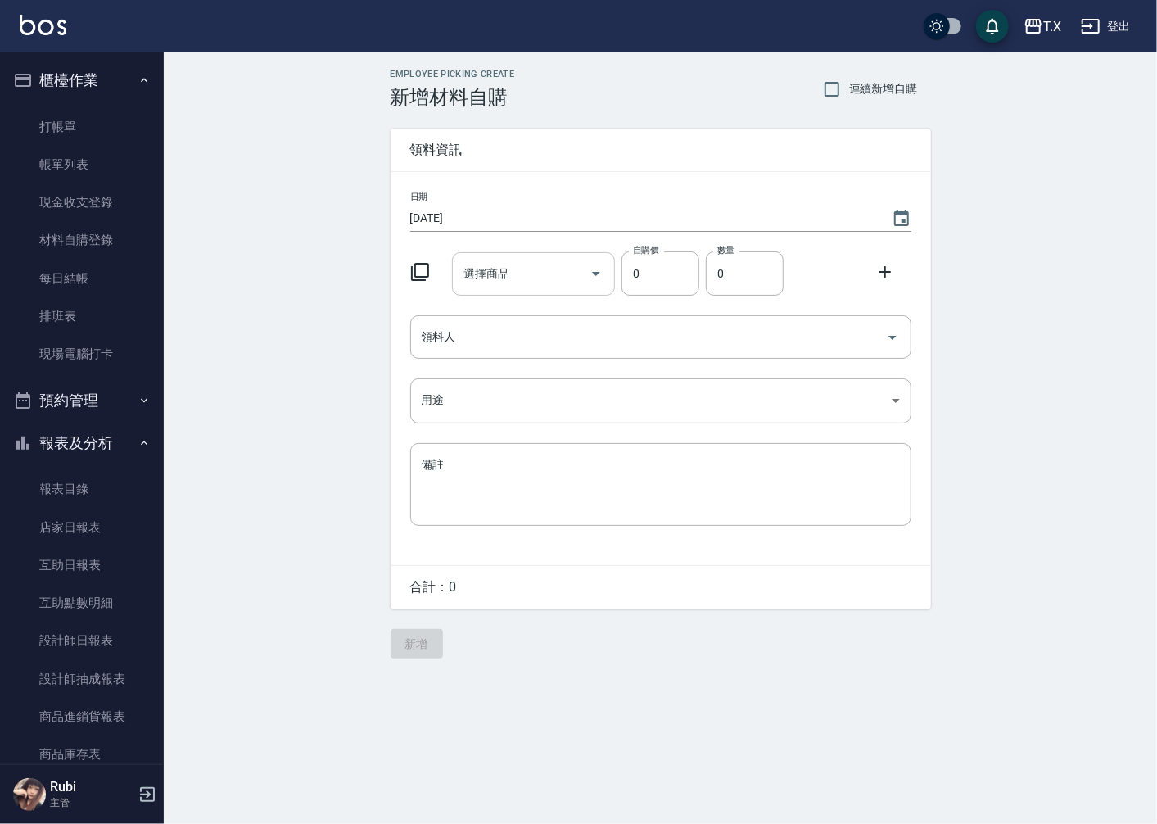
click at [555, 270] on input "選擇商品" at bounding box center [522, 274] width 124 height 29
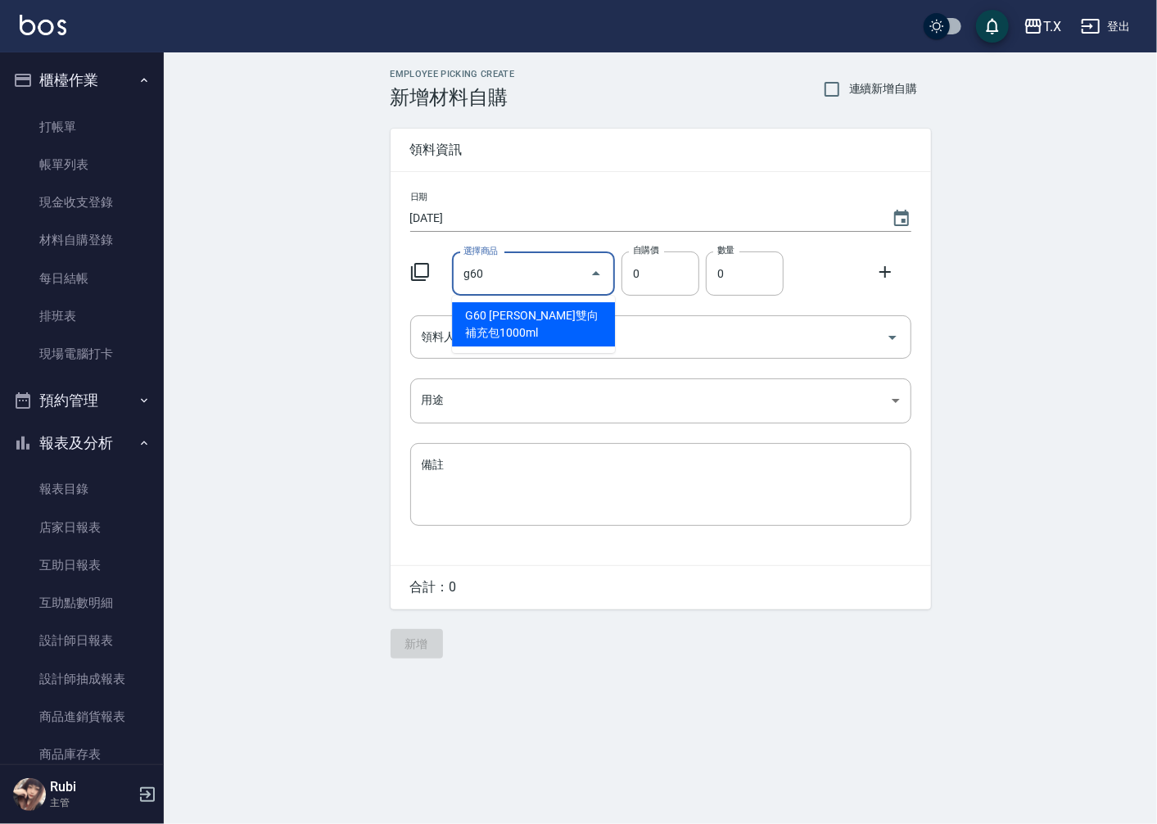
click at [579, 315] on li "G60 [PERSON_NAME]雙向補充包1000ml" at bounding box center [533, 324] width 163 height 44
type input "[PERSON_NAME]雙向補充包1000ml"
type input "546"
type input "1"
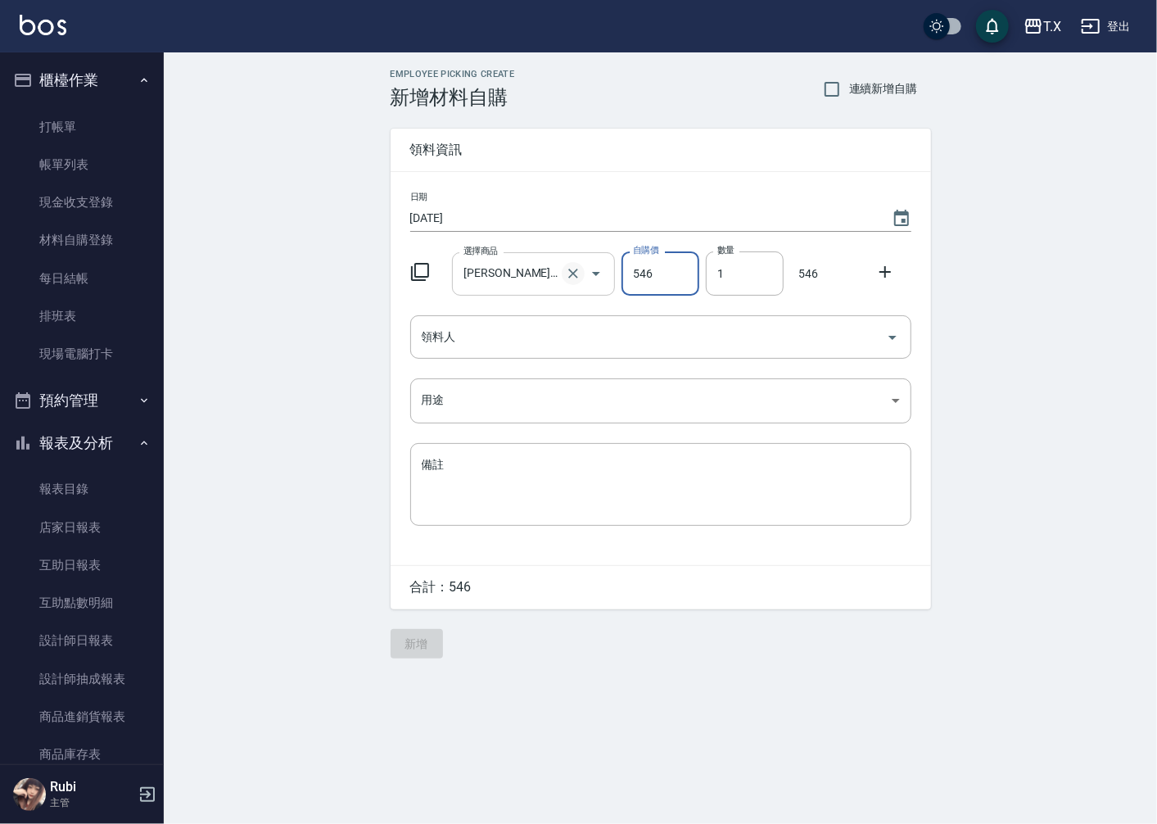
click at [576, 276] on icon "Clear" at bounding box center [573, 274] width 10 height 10
type input "0"
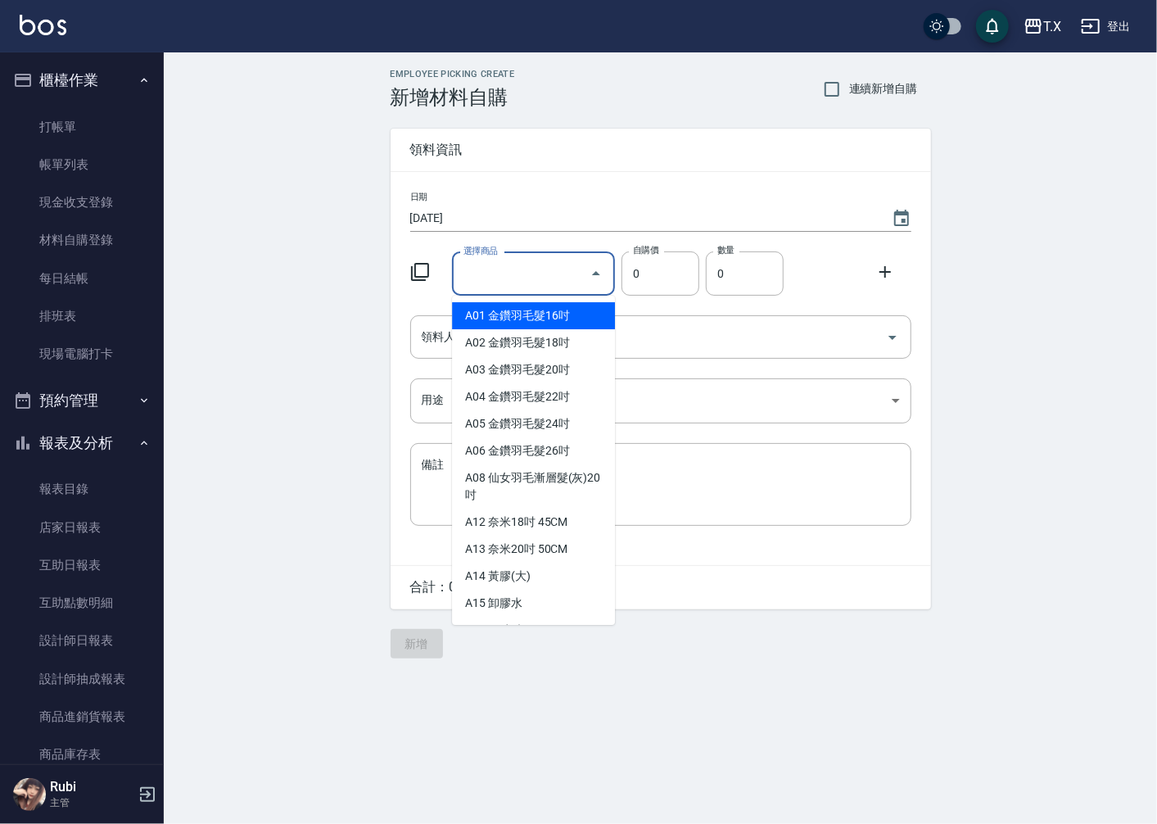
click at [557, 276] on input "選擇商品" at bounding box center [522, 274] width 124 height 29
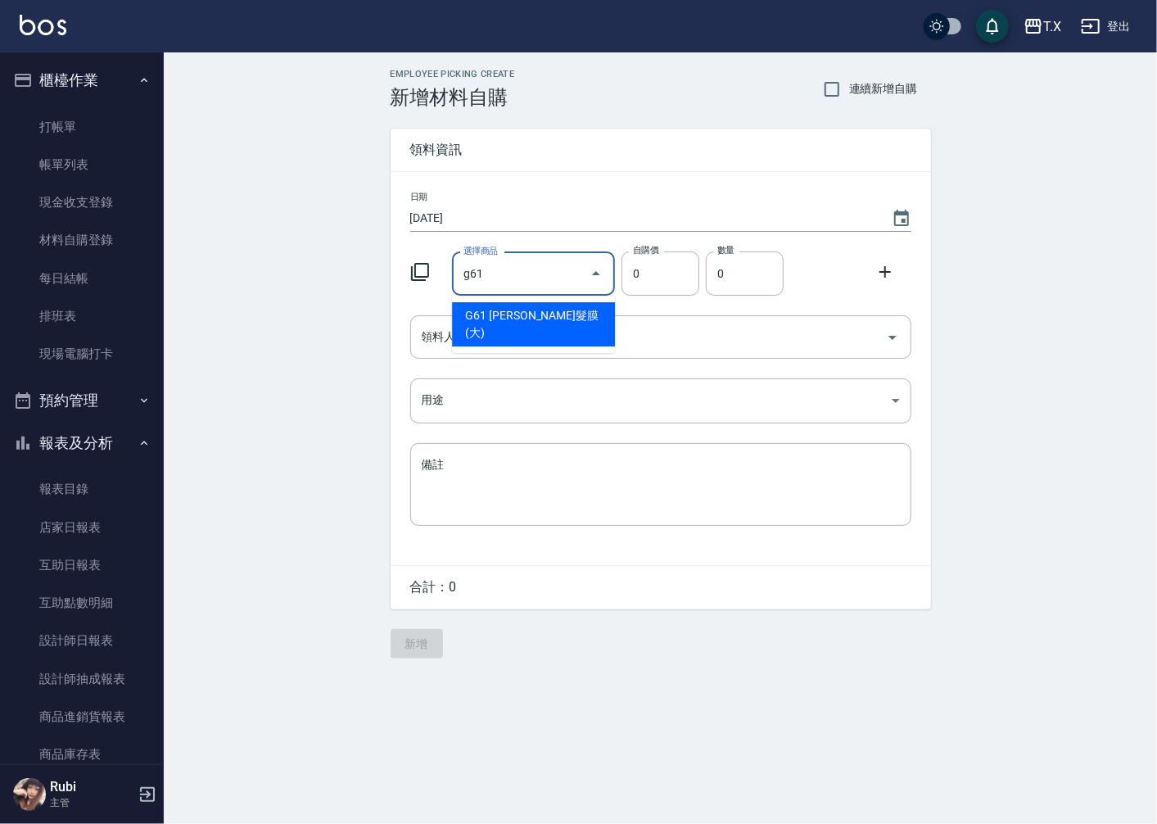
click at [588, 322] on li "G61 [PERSON_NAME]髮膜(大)" at bounding box center [533, 324] width 163 height 44
type input "[PERSON_NAME]髮膜(大)"
type input "360"
type input "1"
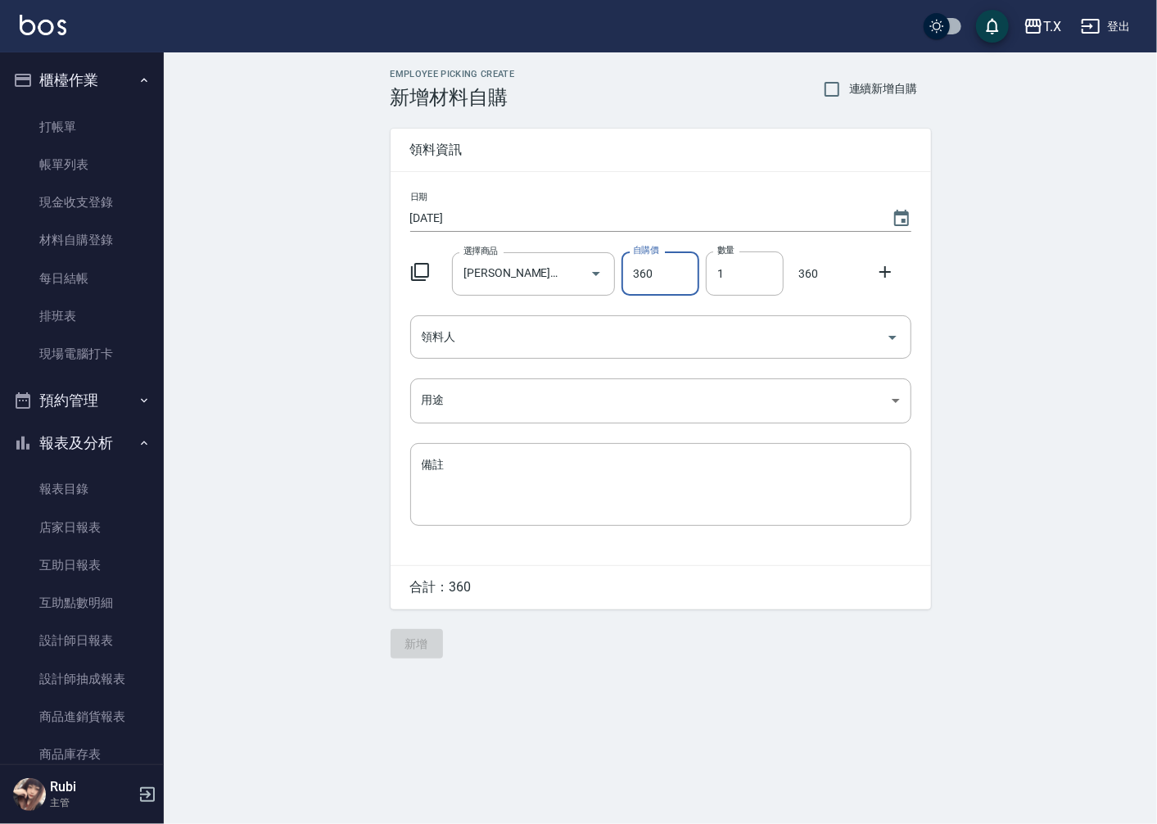
click at [576, 275] on icon "Clear" at bounding box center [573, 274] width 10 height 10
type input "0"
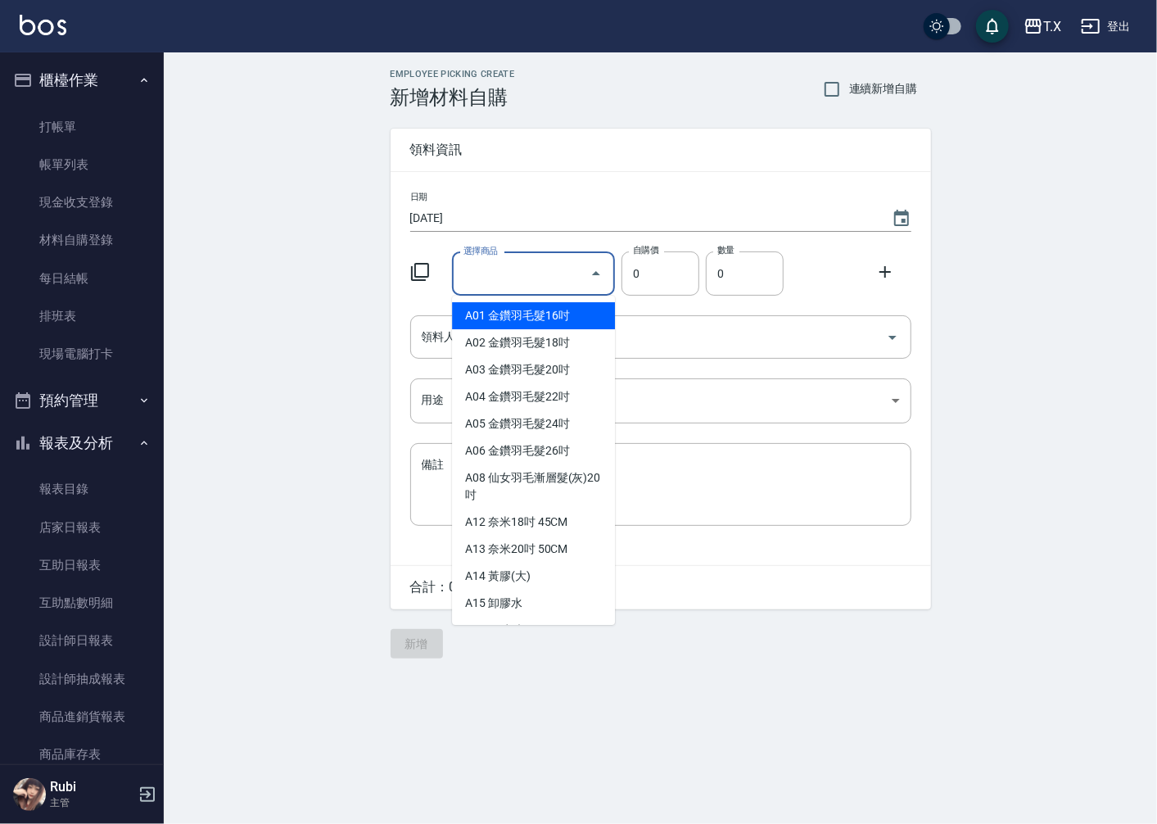
click at [559, 271] on input "選擇商品" at bounding box center [522, 274] width 124 height 29
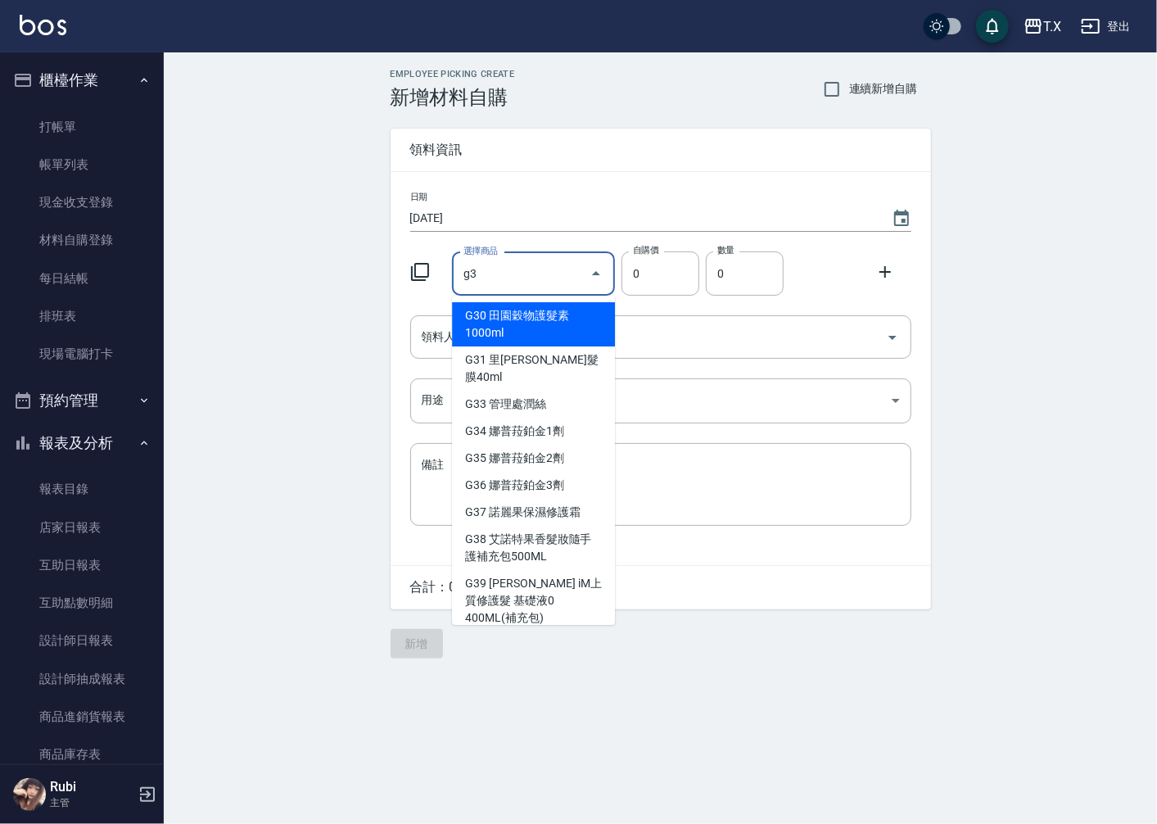
type input "g32"
